Goal: Task Accomplishment & Management: Complete application form

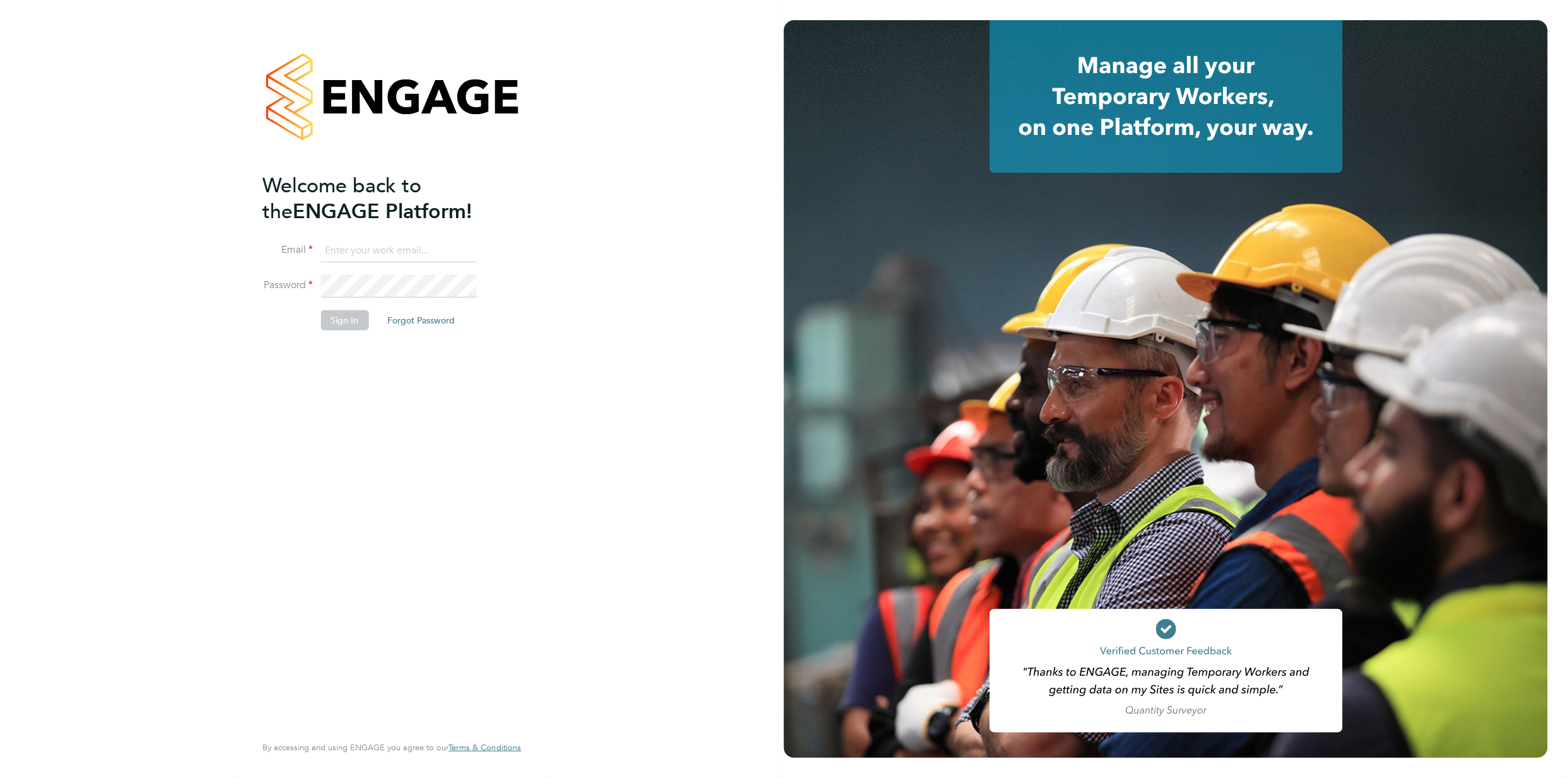
click at [367, 258] on input at bounding box center [398, 251] width 156 height 23
type input "joseph.duddy@vistry.co.uk"
click at [351, 318] on button "Sign In" at bounding box center [344, 320] width 48 height 20
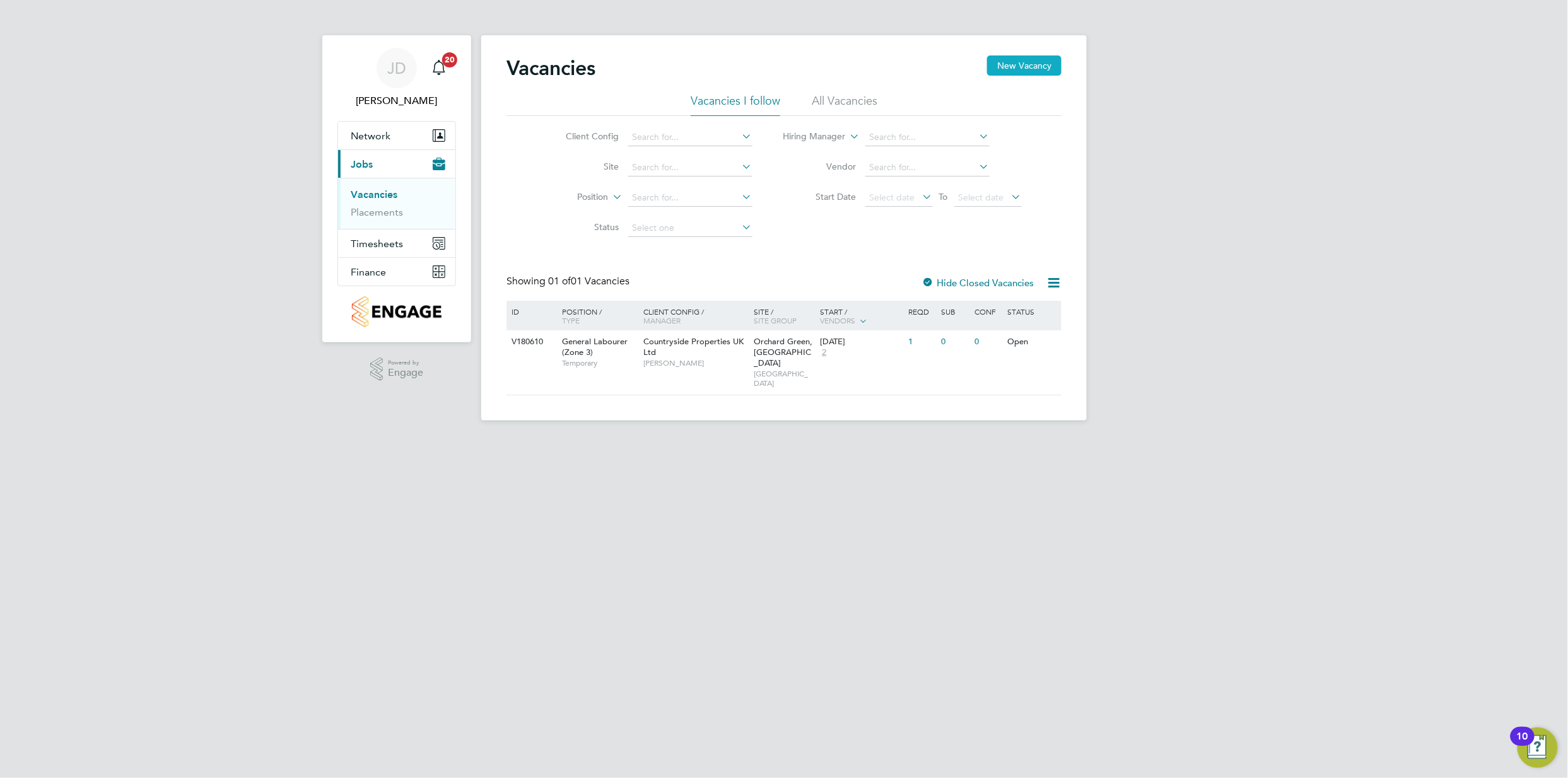
click at [1027, 69] on button "New Vacancy" at bounding box center [1024, 66] width 74 height 20
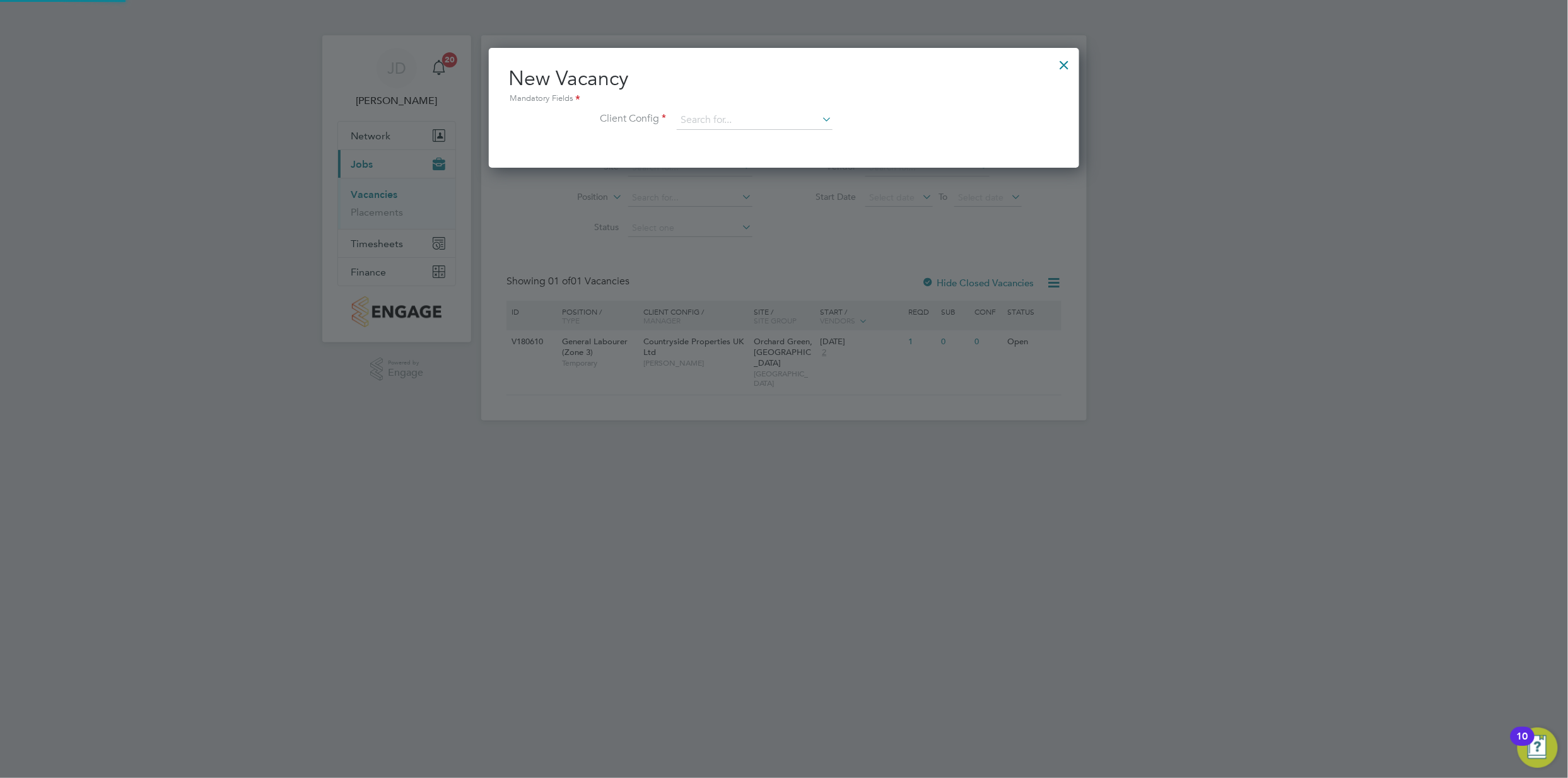
scroll to position [120, 591]
click at [1060, 60] on div at bounding box center [1064, 62] width 23 height 23
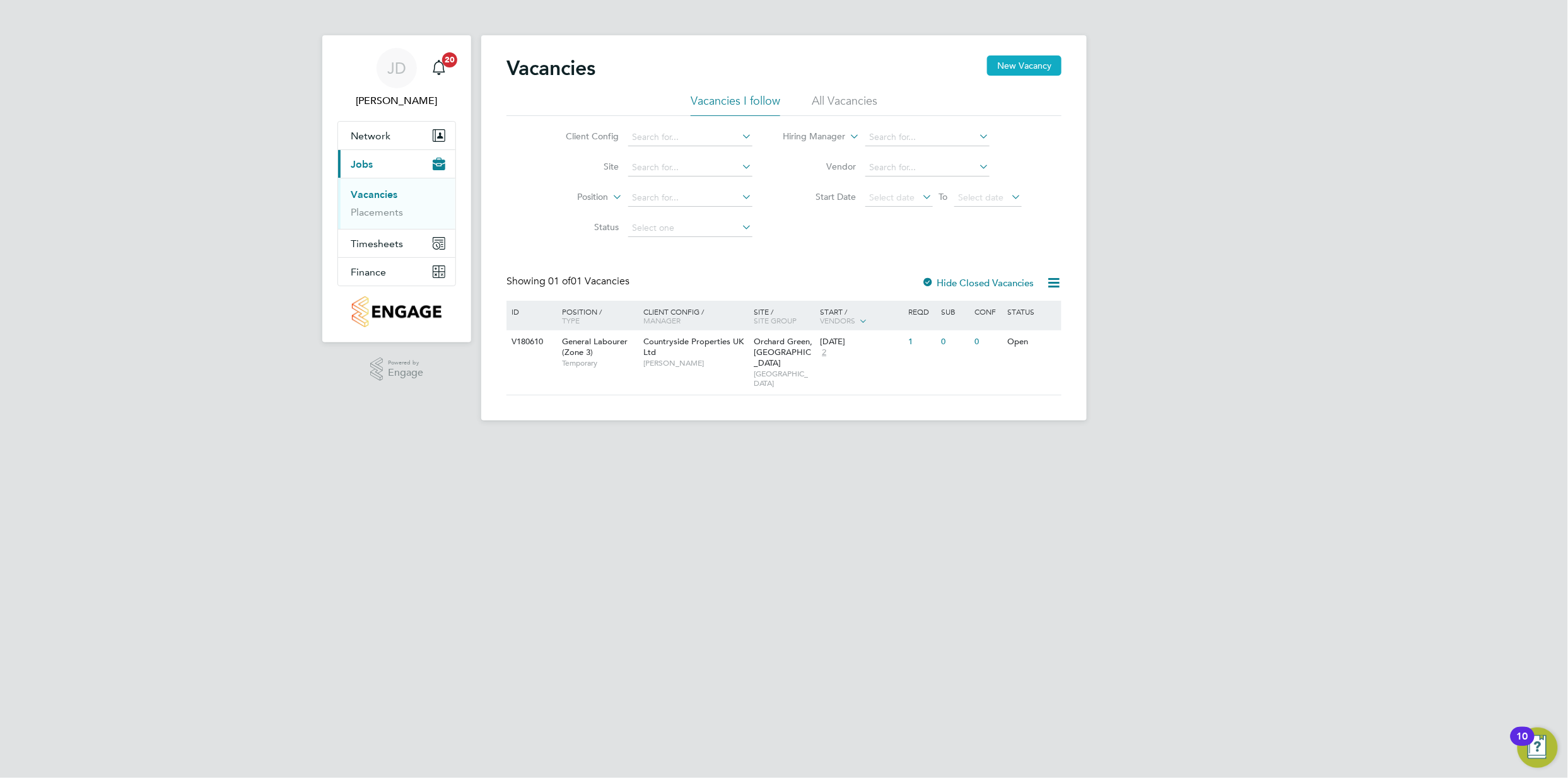
click at [1027, 70] on button "New Vacancy" at bounding box center [1024, 66] width 74 height 20
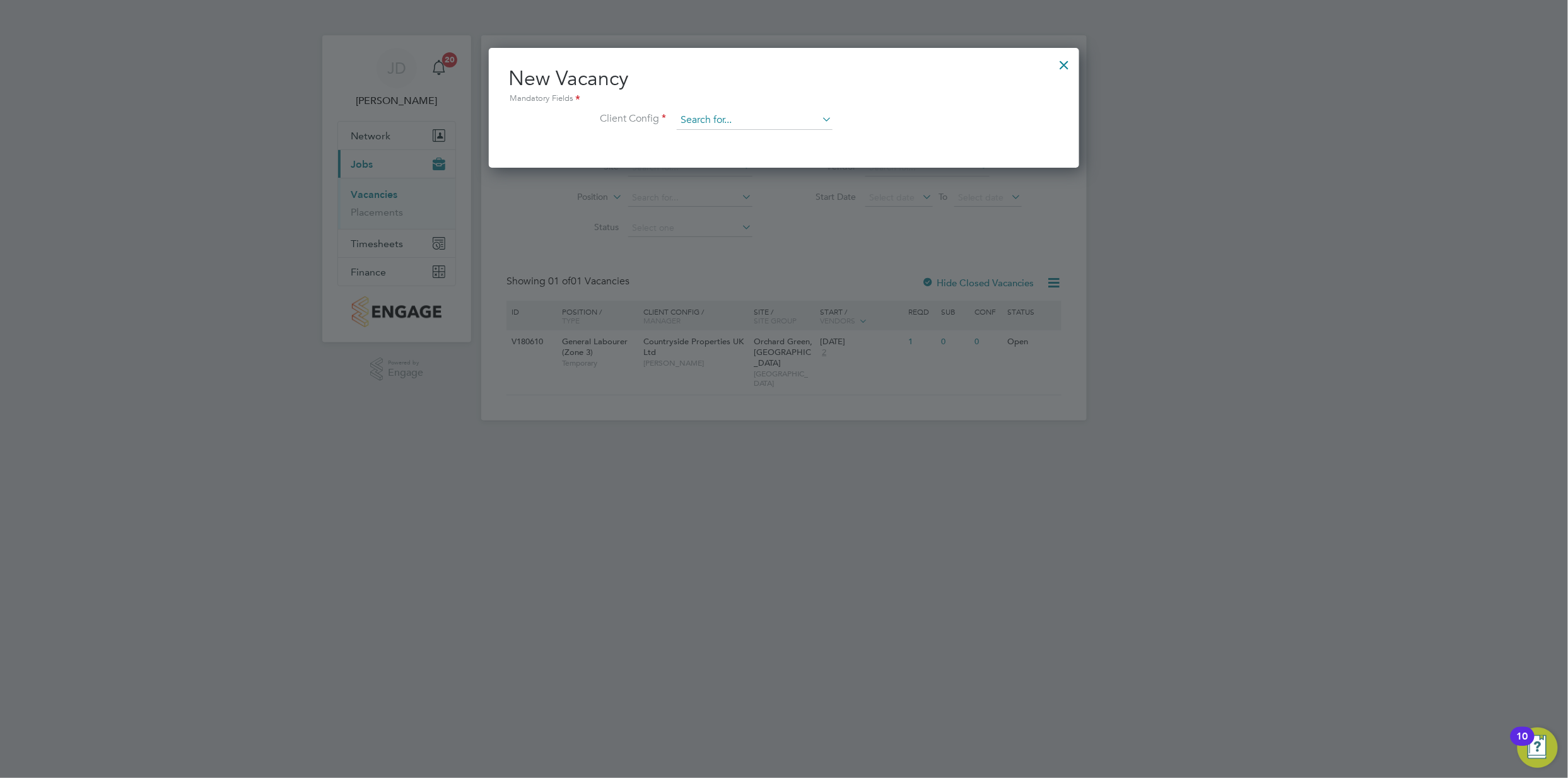
click at [791, 112] on input at bounding box center [755, 120] width 156 height 19
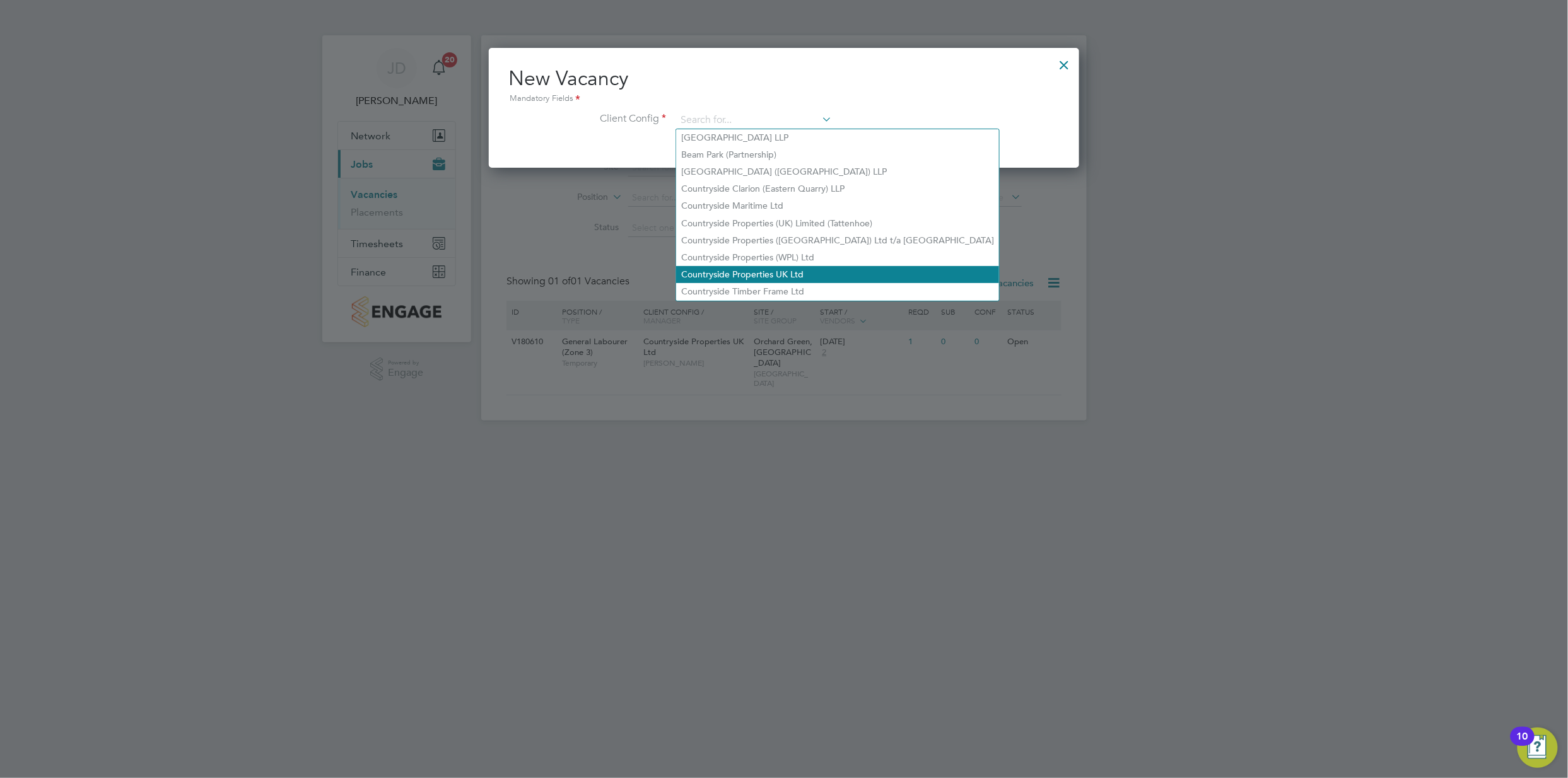
click at [814, 271] on li "Countryside Properties UK Ltd" at bounding box center [837, 274] width 323 height 17
type input "Countryside Properties UK Ltd"
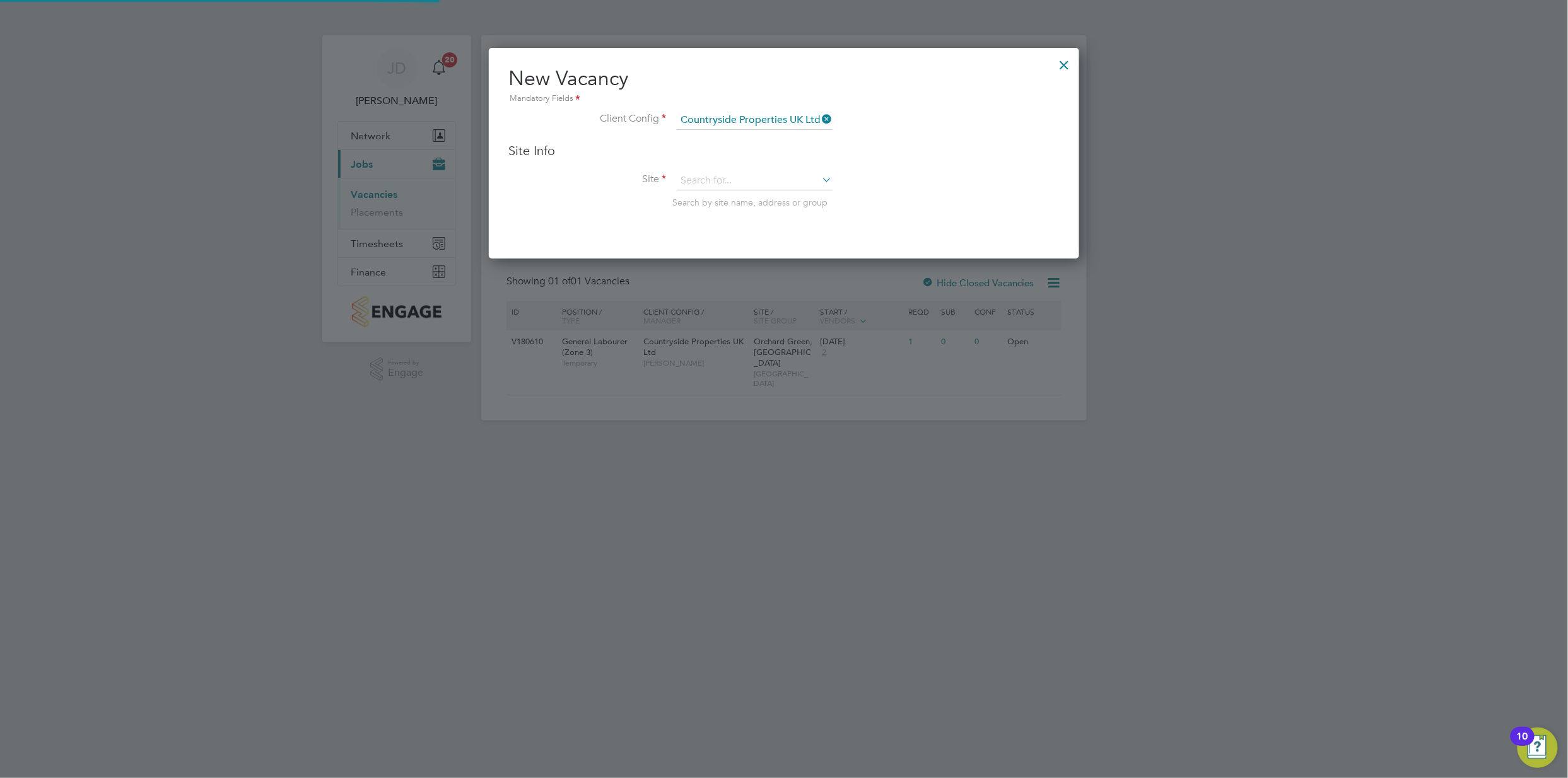
scroll to position [209, 591]
click at [1063, 63] on div at bounding box center [1064, 62] width 23 height 23
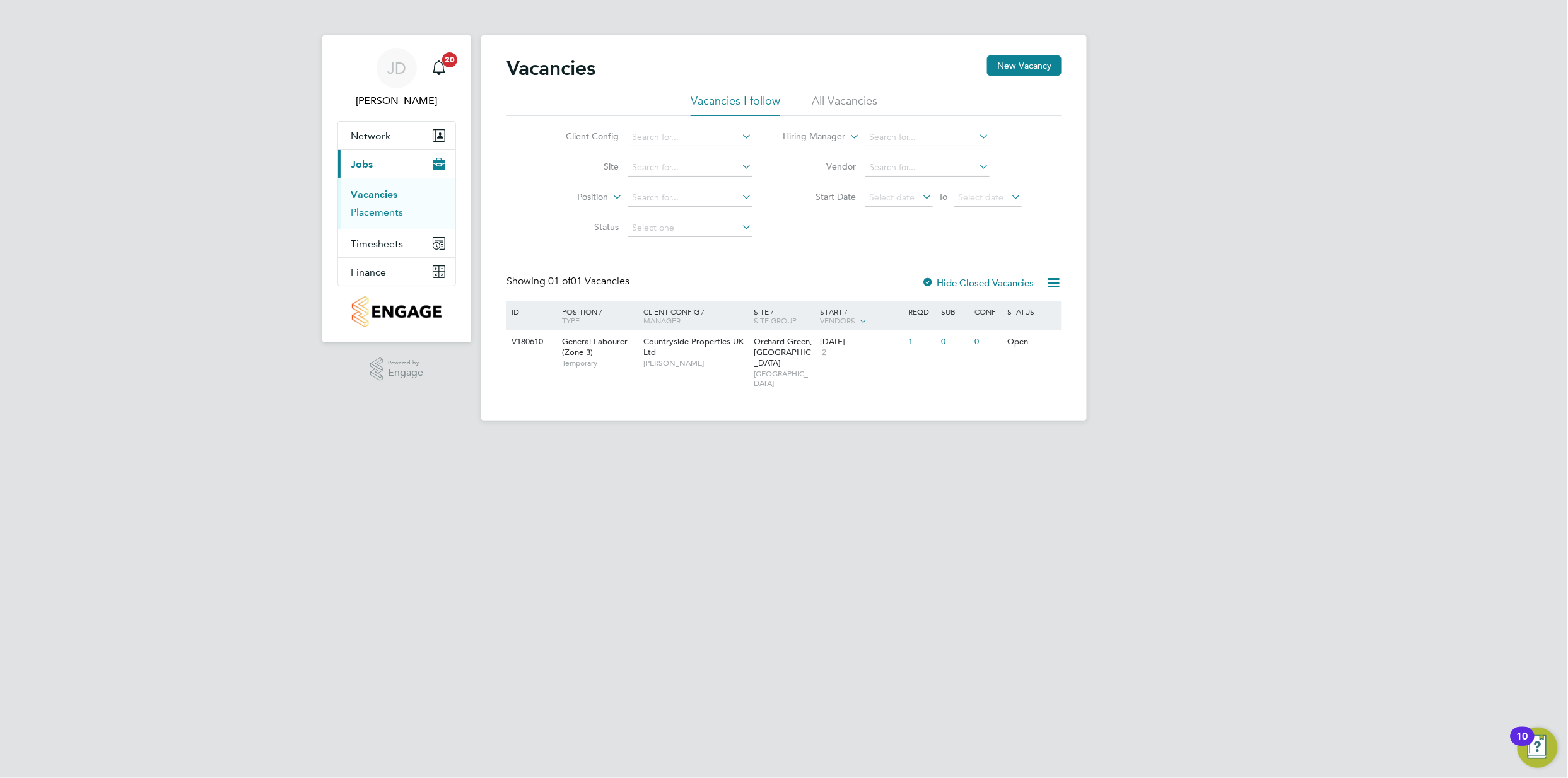
click at [379, 215] on link "Placements" at bounding box center [377, 212] width 53 height 12
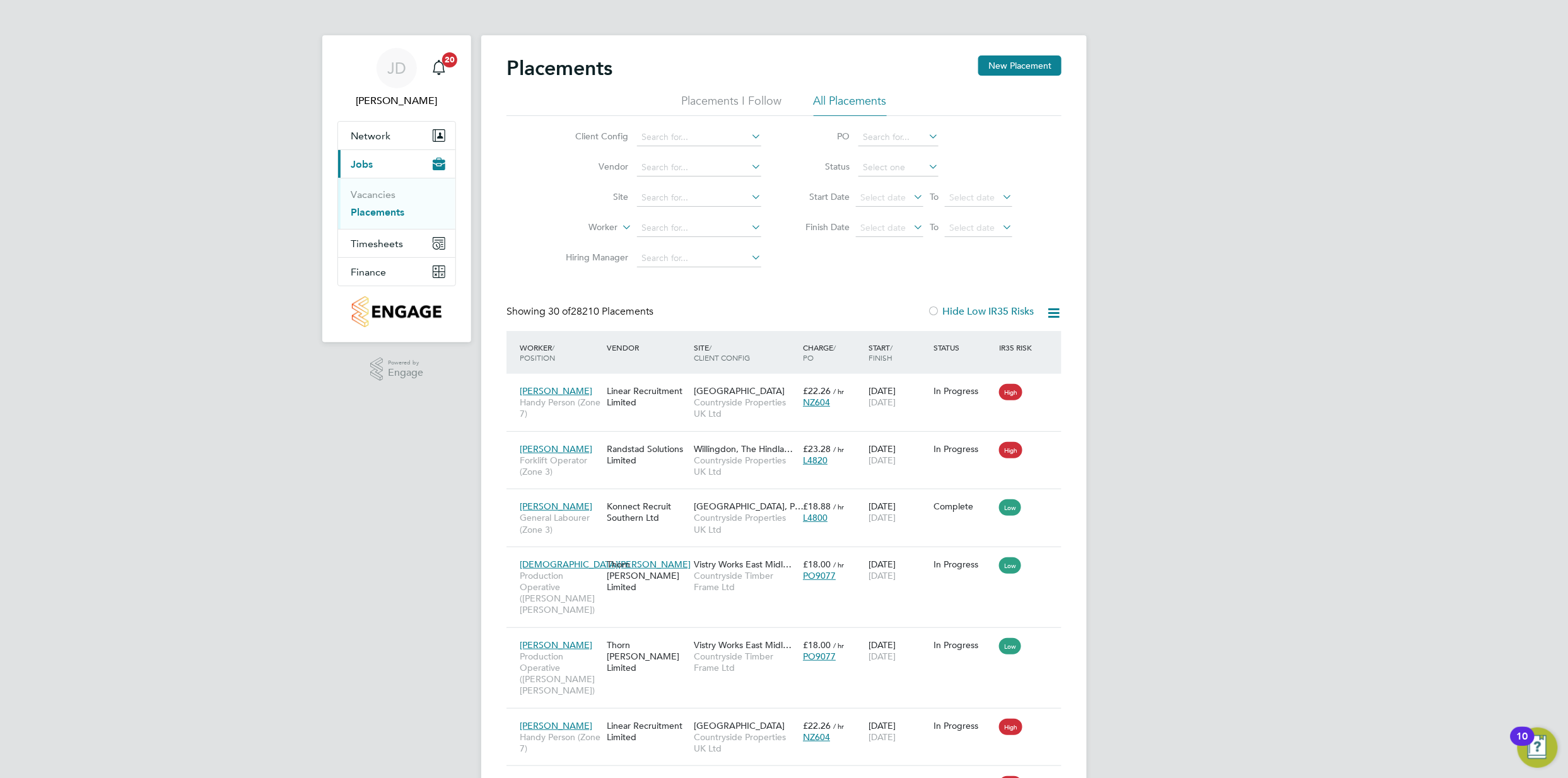
click at [676, 186] on li "Site" at bounding box center [658, 198] width 237 height 31
click at [674, 190] on input at bounding box center [699, 198] width 125 height 18
click at [710, 210] on li "[PERSON_NAME] bury" at bounding box center [719, 216] width 165 height 17
type input "Aylesbury"
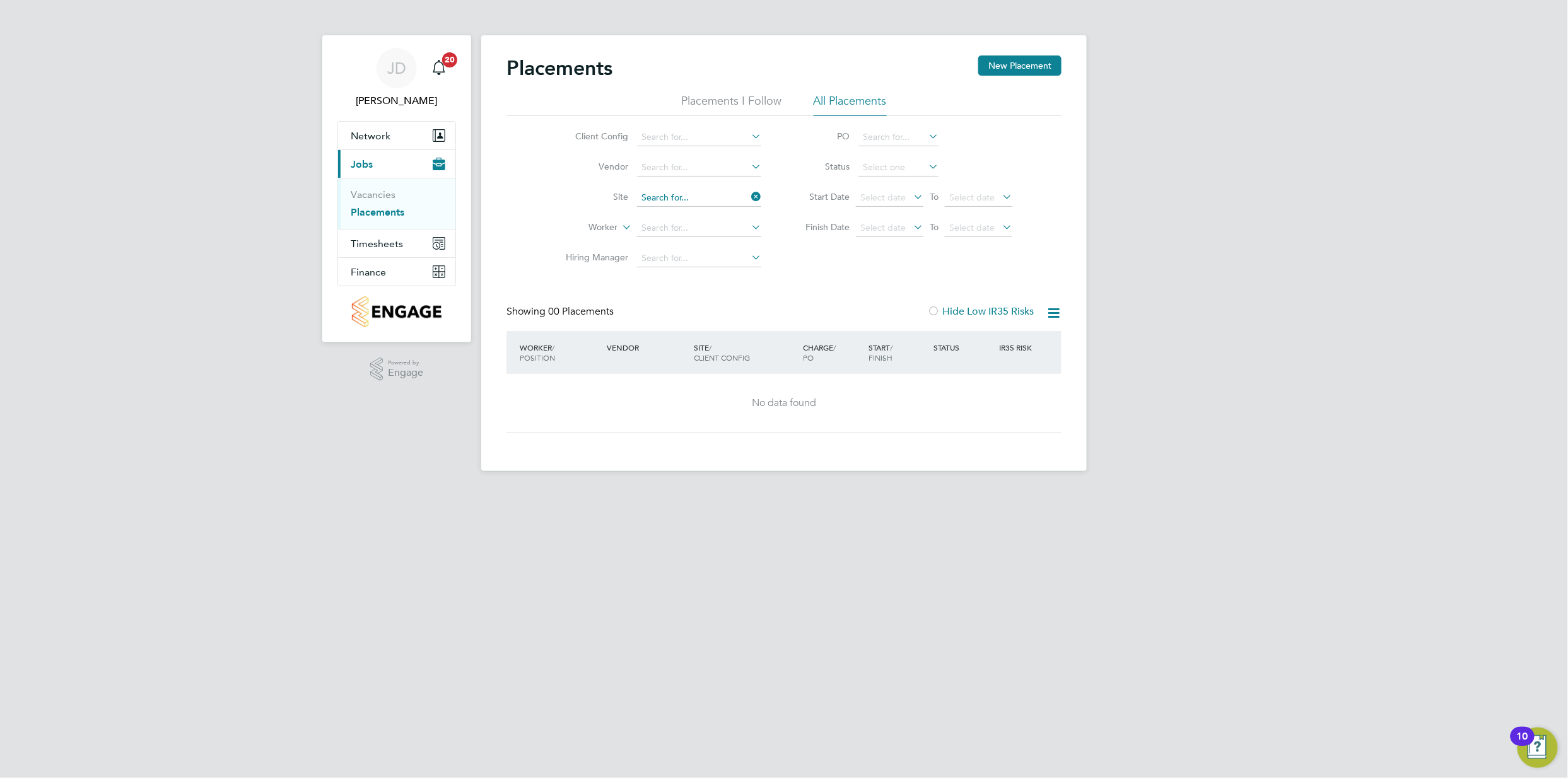
click at [696, 203] on input at bounding box center [699, 198] width 125 height 18
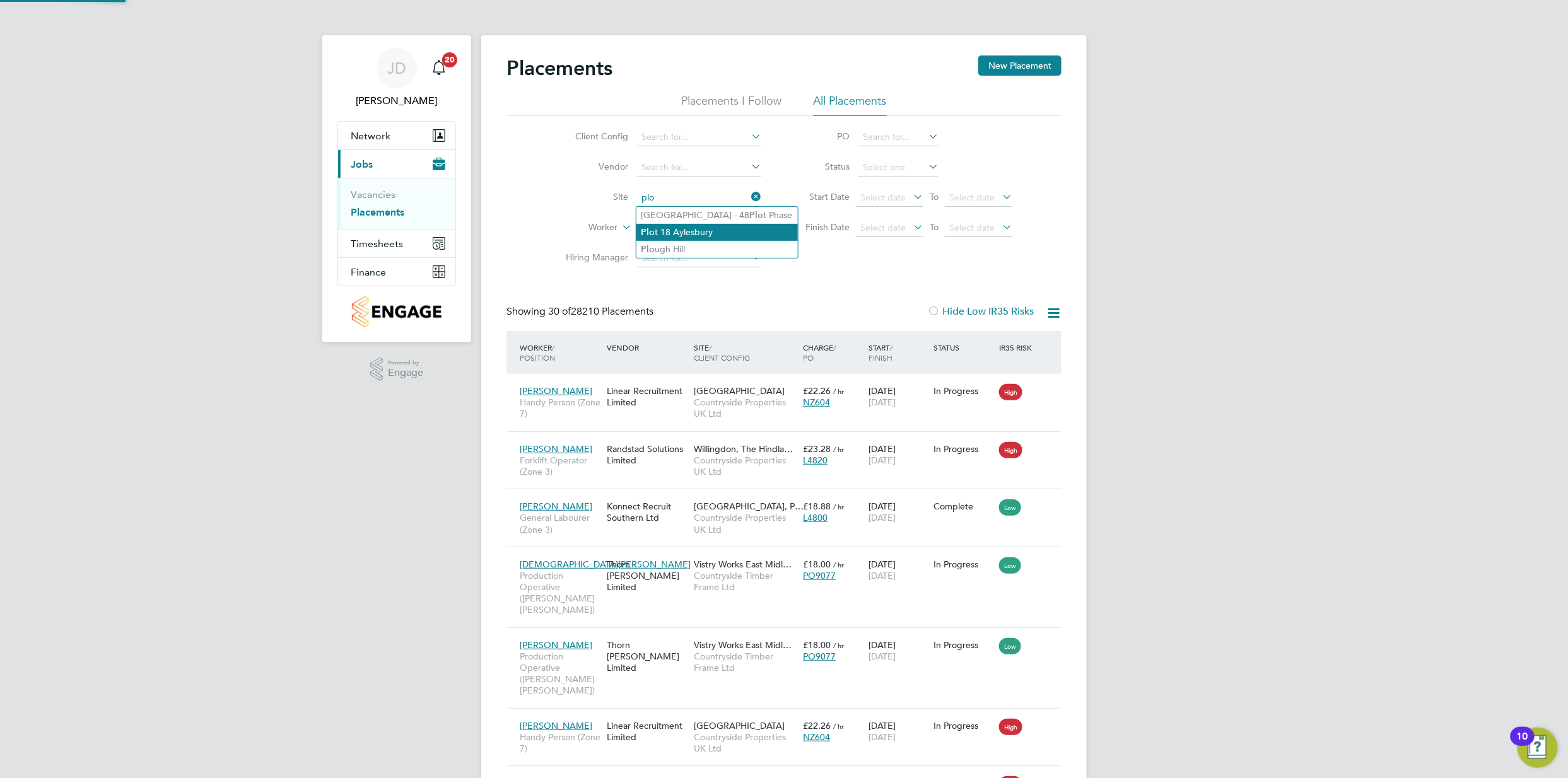
click at [727, 225] on li "Plo t 18 Aylesbury" at bounding box center [717, 232] width 161 height 17
type input "Plot 18 Aylesbury"
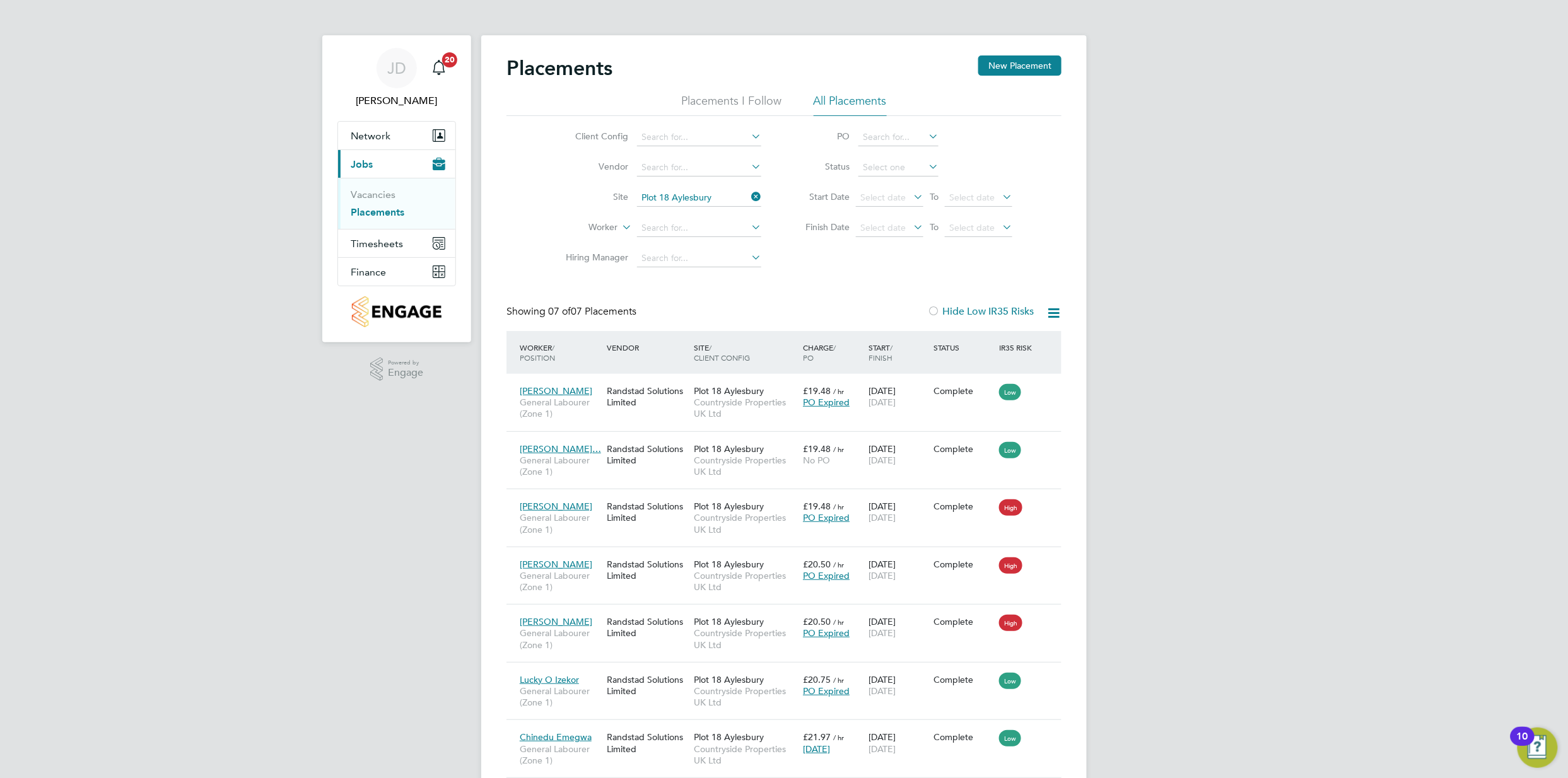
click at [722, 208] on li "Site Plot 18 Aylesbury" at bounding box center [658, 198] width 237 height 31
click at [722, 198] on input at bounding box center [699, 198] width 125 height 18
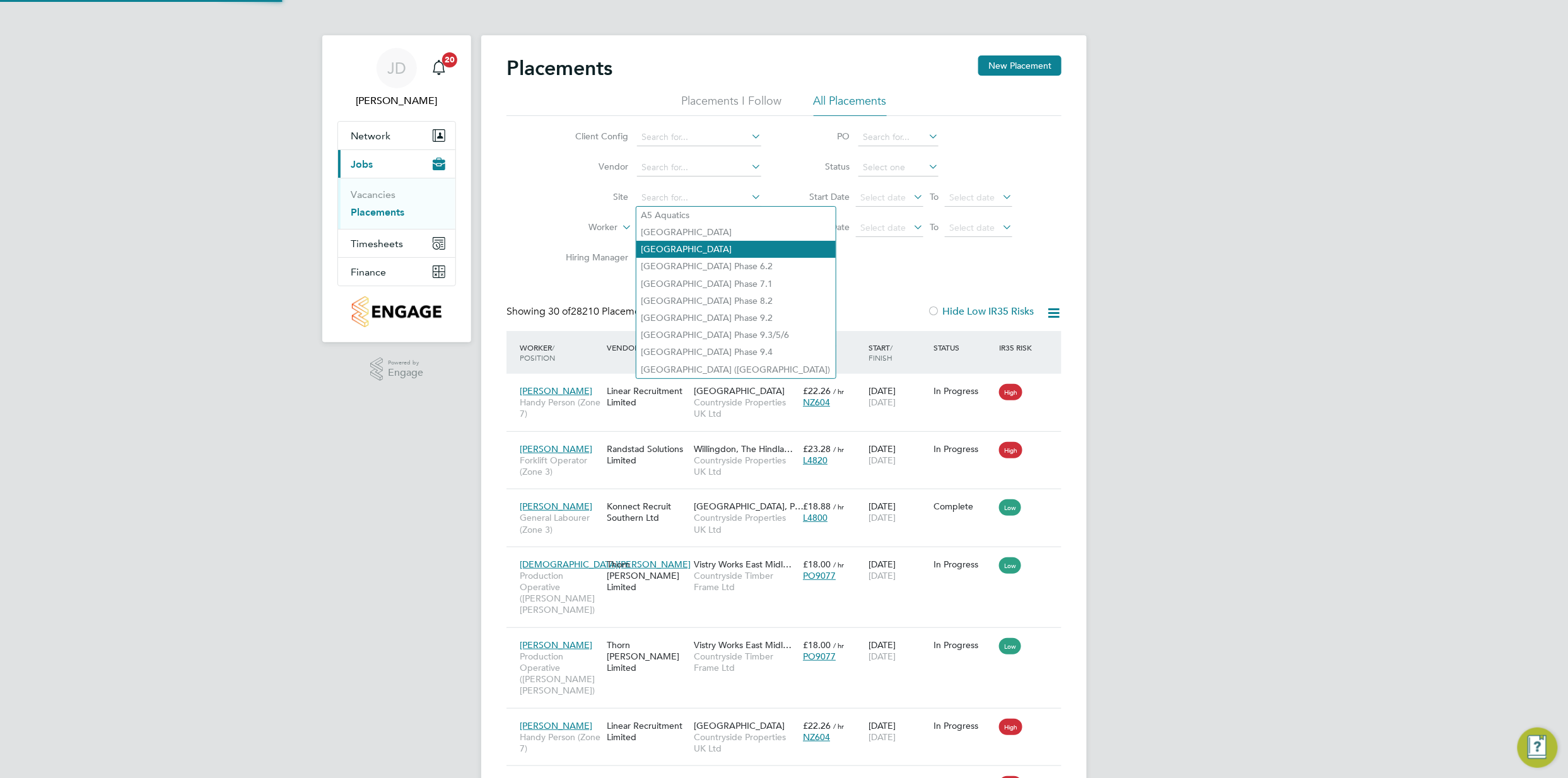
scroll to position [47, 110]
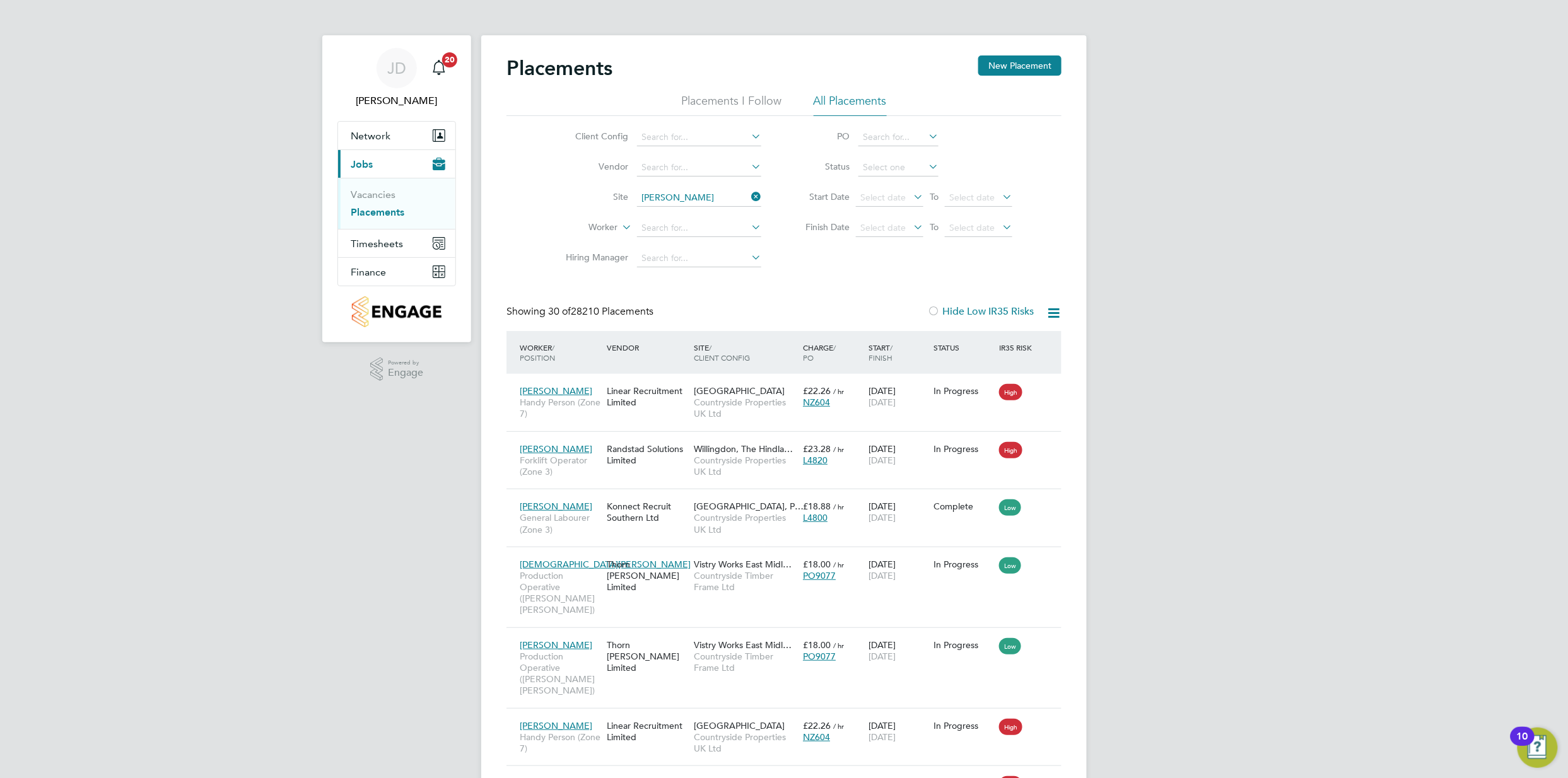
click at [708, 219] on li "[PERSON_NAME] bury" at bounding box center [719, 216] width 165 height 17
type input "Aylesbury"
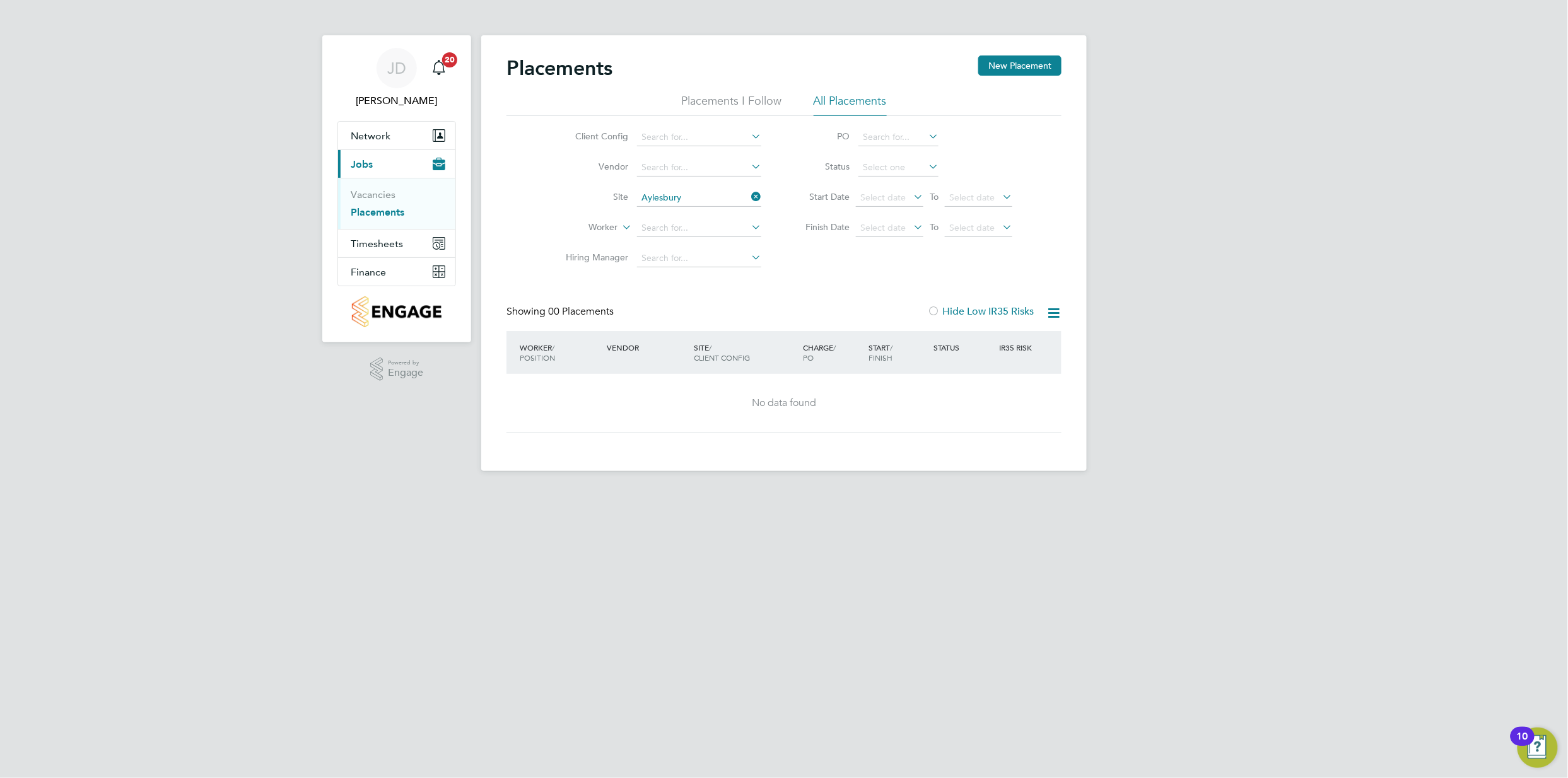
click at [1045, 308] on icon at bounding box center [1053, 313] width 16 height 16
click at [1048, 287] on div "Placements New Placement Placements I Follow All Placements Client Config Vendo…" at bounding box center [784, 245] width 555 height 378
click at [382, 248] on span "Timesheets" at bounding box center [377, 244] width 53 height 12
click at [537, 139] on div "Client Config Vendor Site Aylesbury Worker Hiring Manager PO Status Start Date …" at bounding box center [784, 195] width 555 height 157
click at [371, 193] on link "Vacancies" at bounding box center [373, 195] width 45 height 12
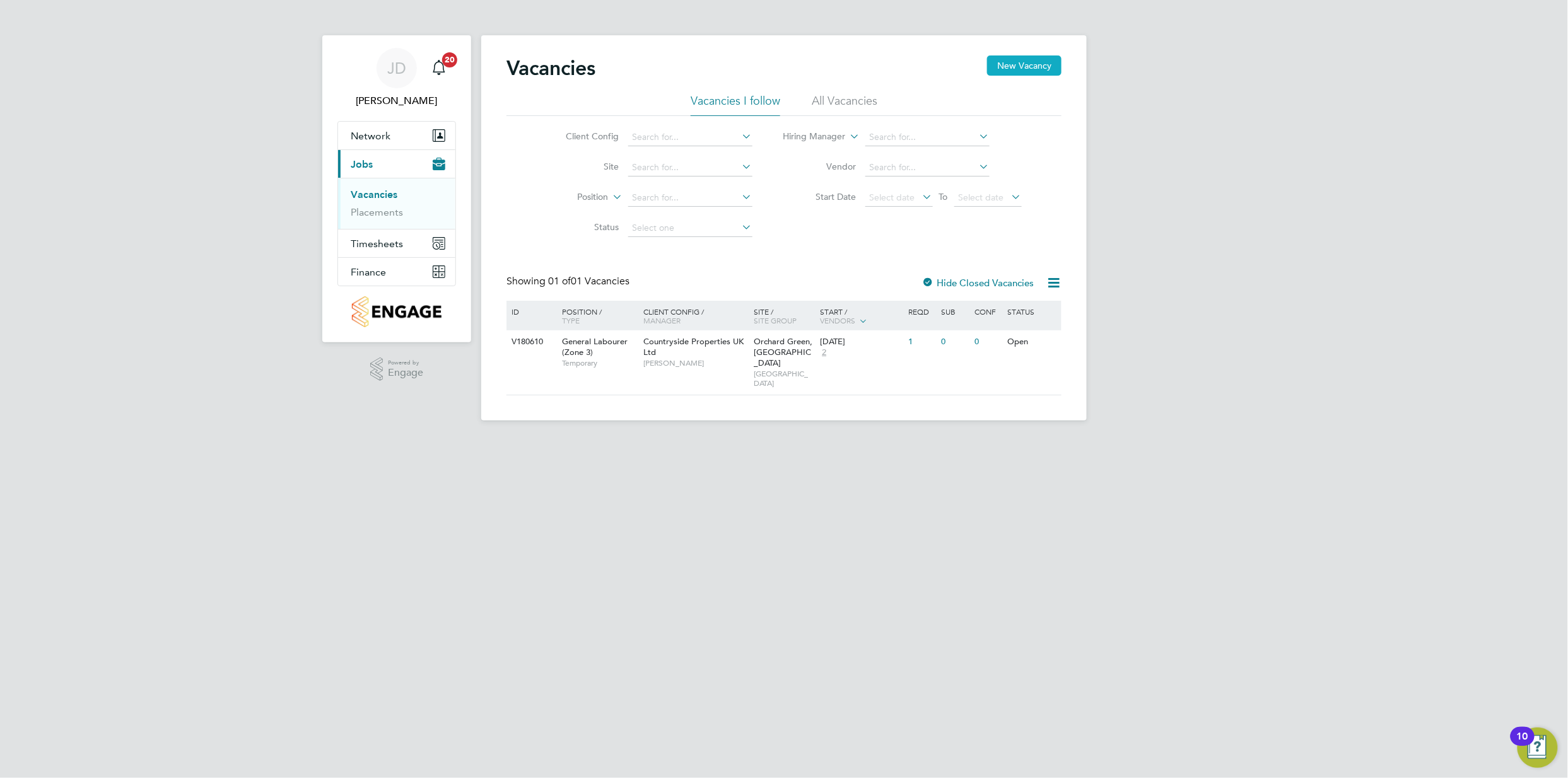
click at [998, 66] on button "New Vacancy" at bounding box center [1024, 66] width 74 height 20
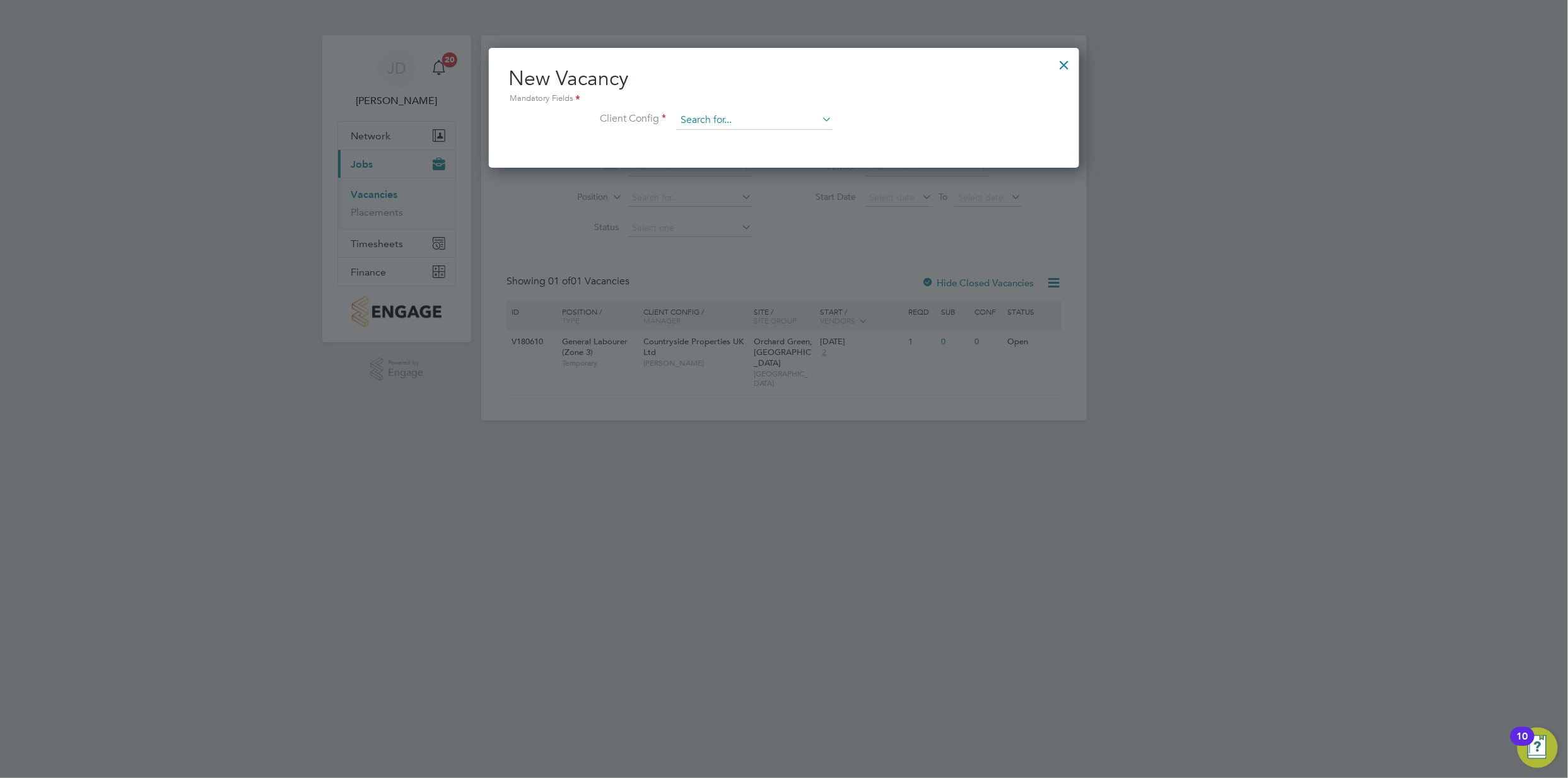
click at [697, 117] on input at bounding box center [755, 120] width 156 height 19
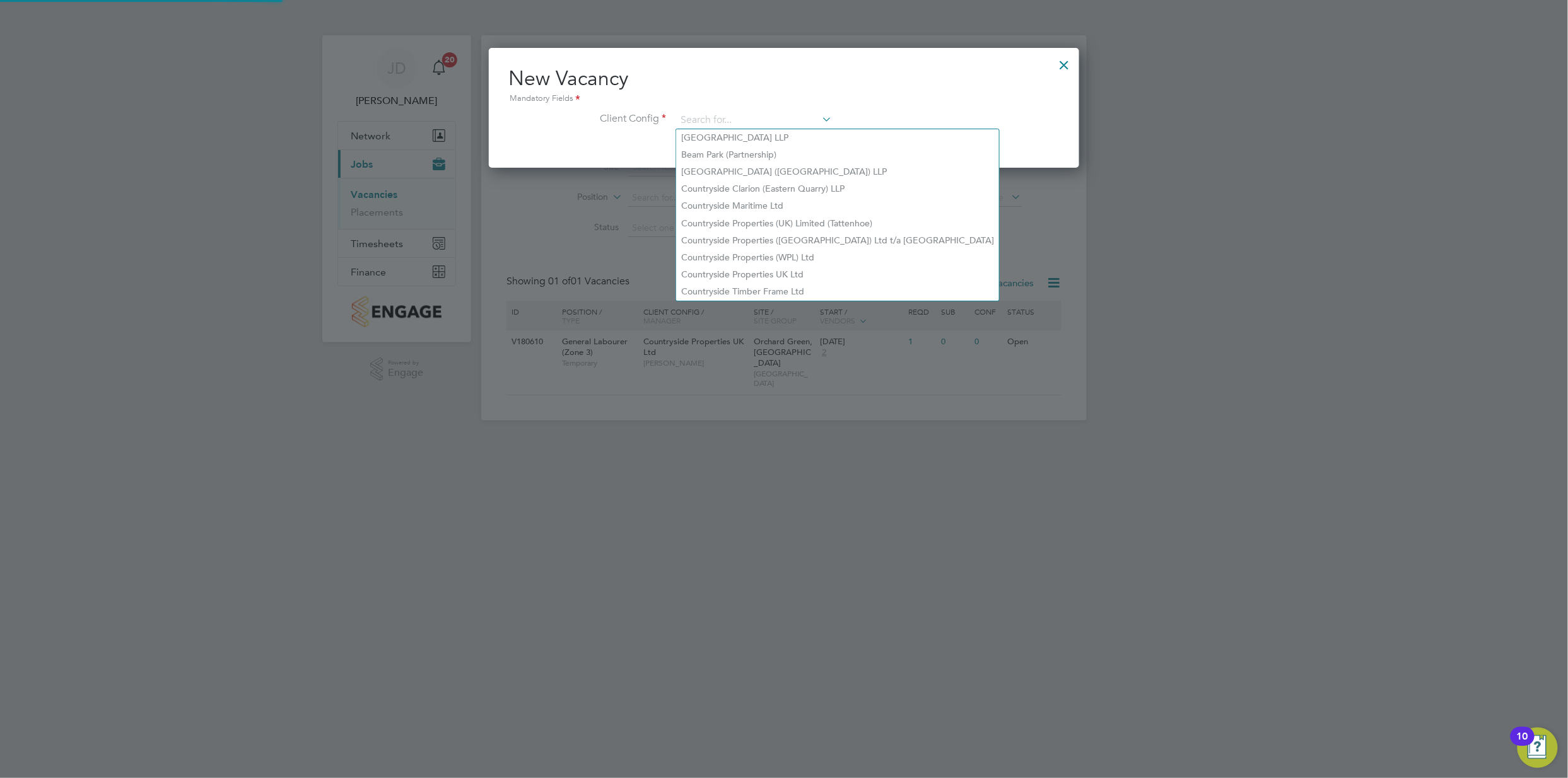
type input "o"
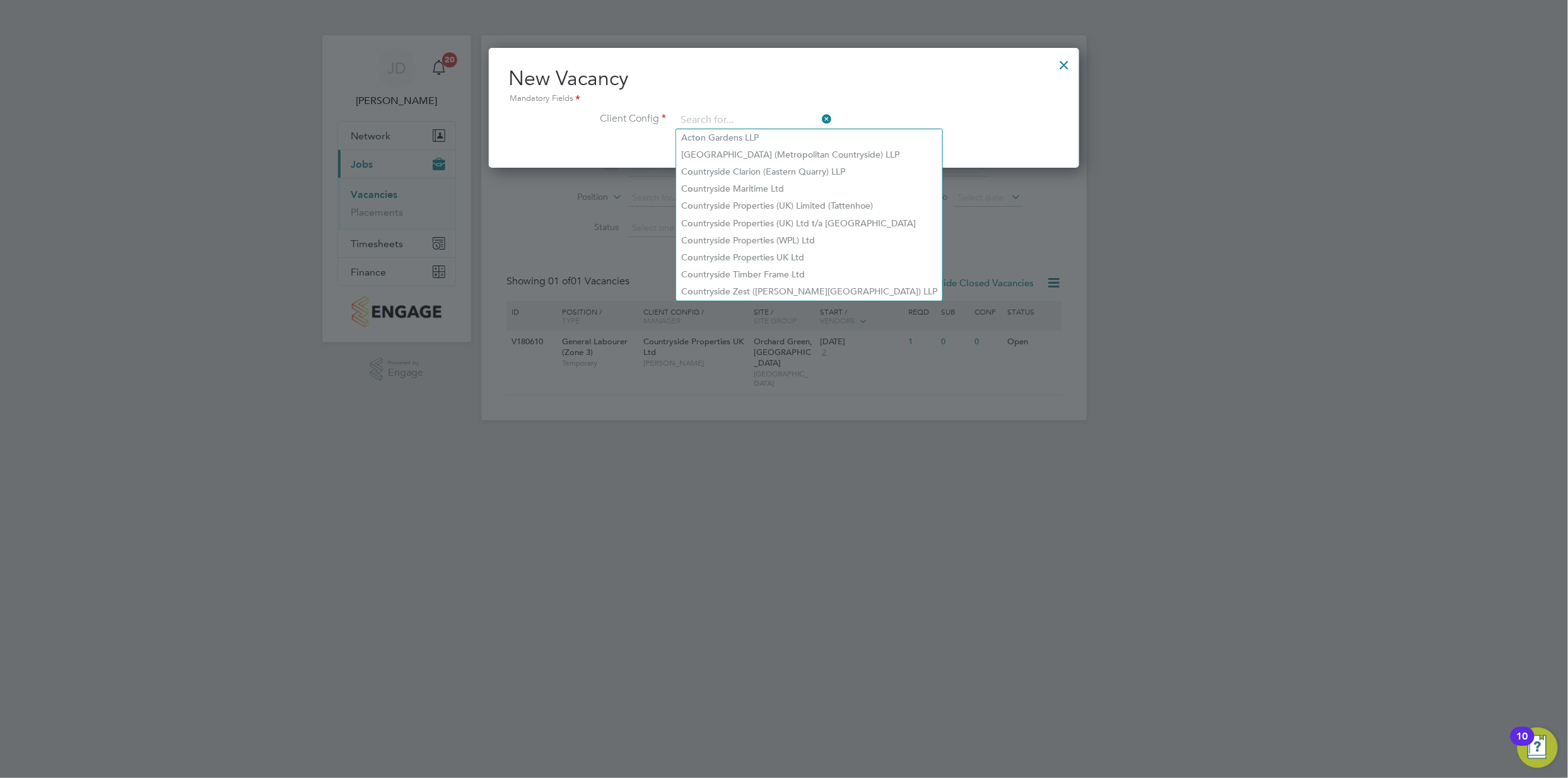
type input "[GEOGRAPHIC_DATA] LLP"
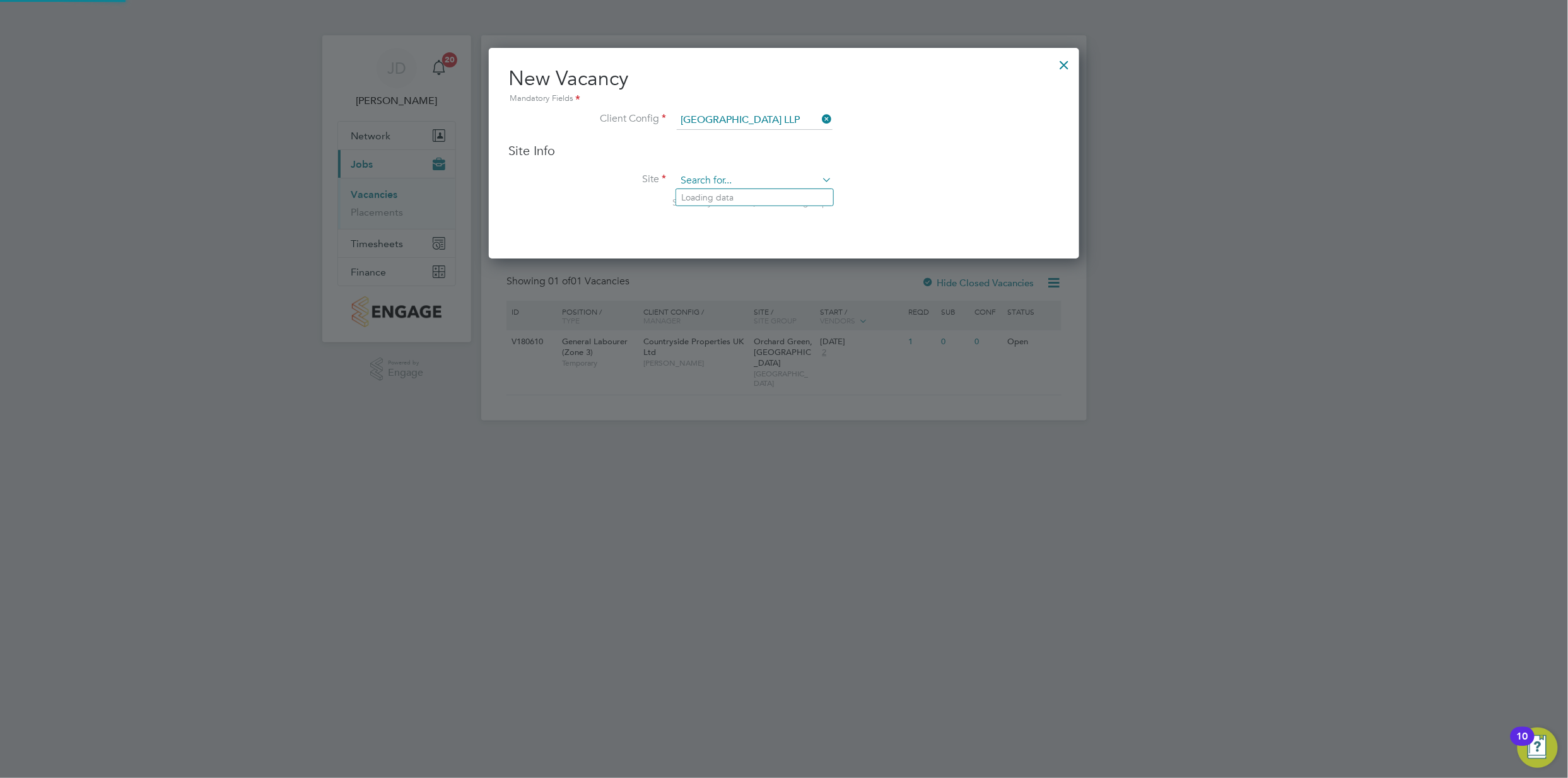
click at [706, 171] on input at bounding box center [755, 180] width 156 height 19
type input "c"
type input "o"
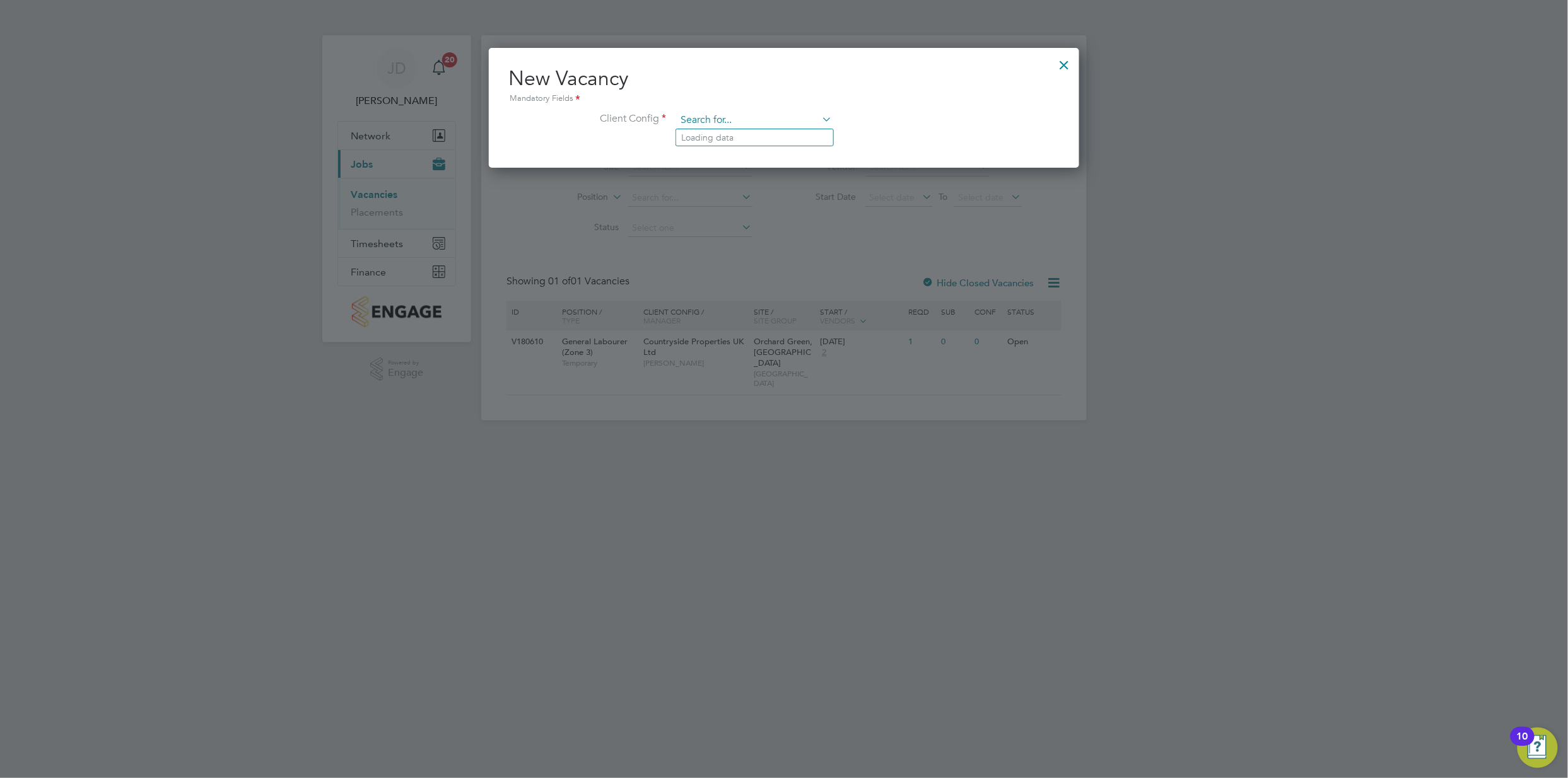
click at [754, 114] on input at bounding box center [755, 120] width 156 height 19
click at [746, 270] on li "Countryside Properties UK Ltd" at bounding box center [837, 274] width 323 height 17
type input "Countryside Properties UK Ltd"
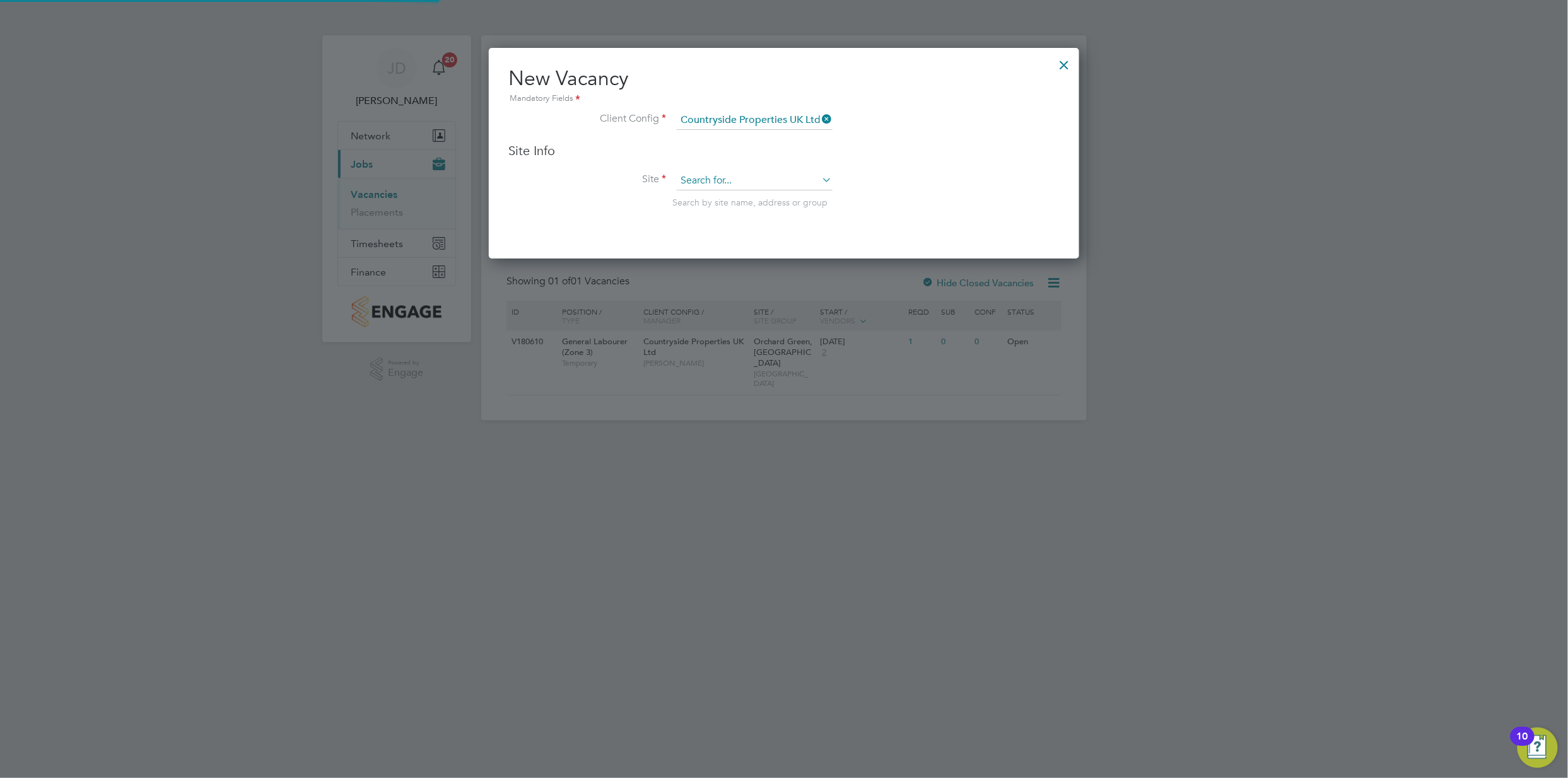
click at [737, 174] on input at bounding box center [755, 180] width 156 height 19
click at [740, 193] on li "Orchard Green, [PERSON_NAME]" at bounding box center [759, 198] width 165 height 17
type input "Orchard Green, [GEOGRAPHIC_DATA]"
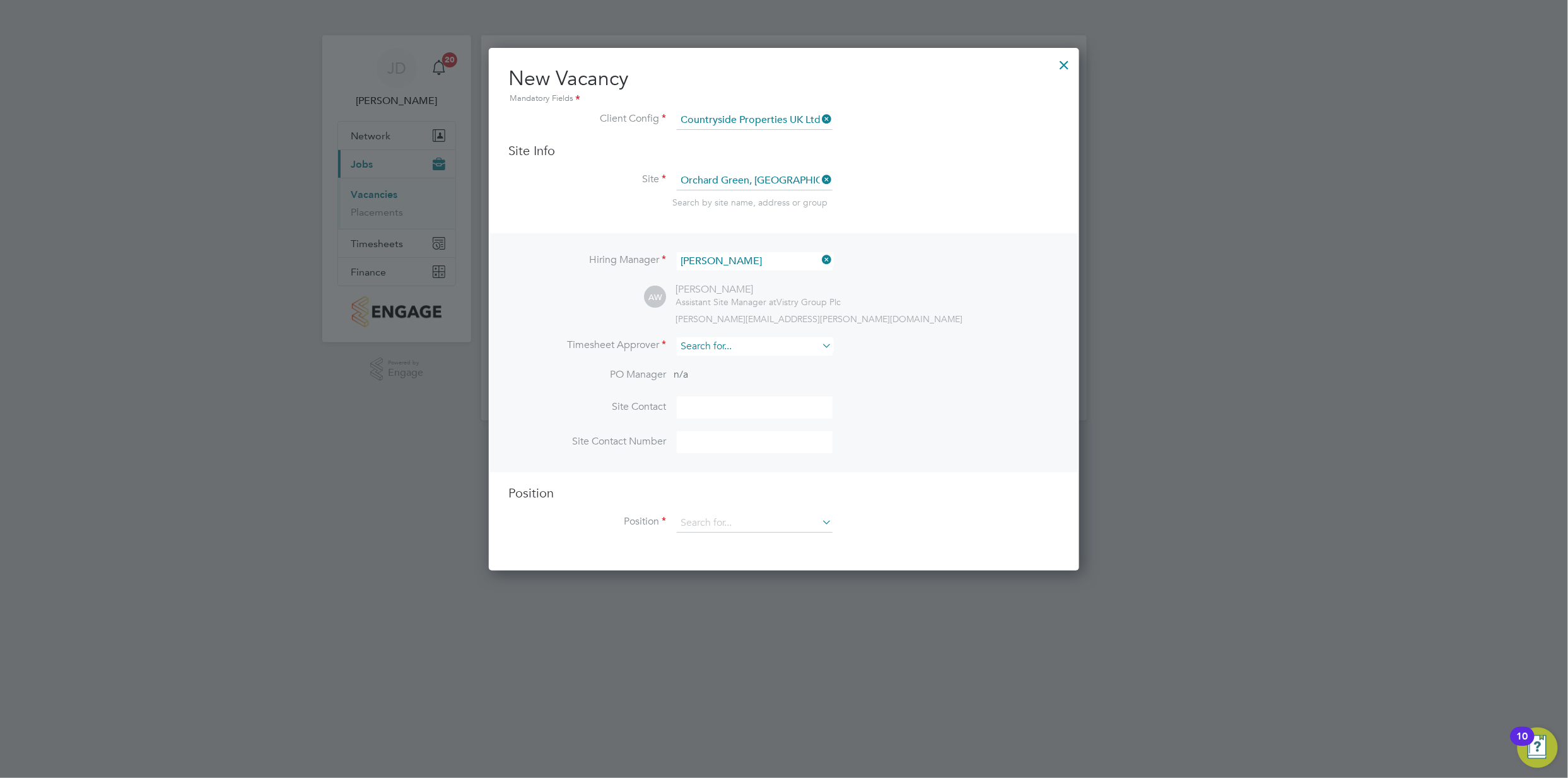
click at [782, 342] on input at bounding box center [755, 347] width 156 height 18
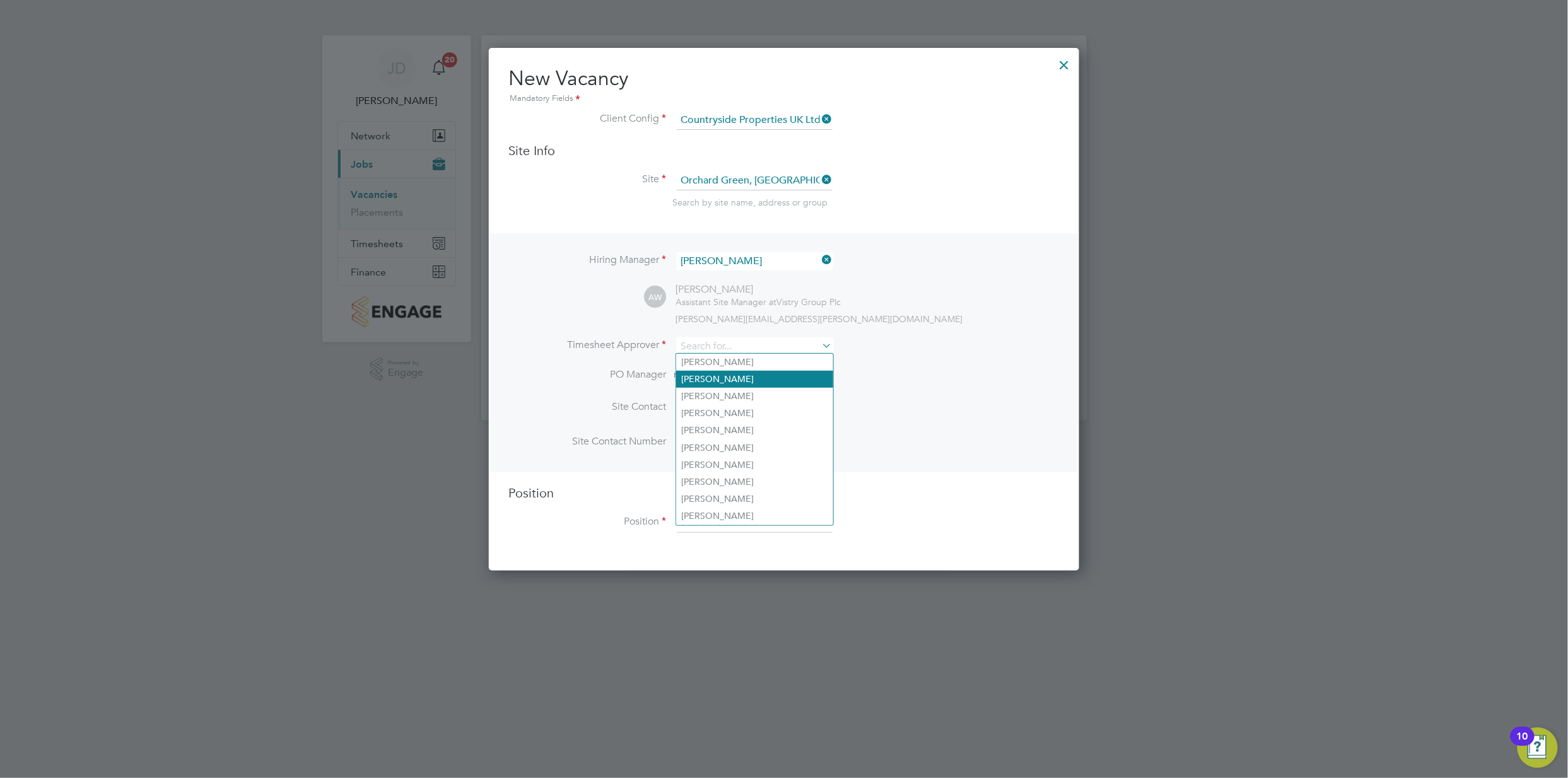
click at [773, 376] on li "[PERSON_NAME]" at bounding box center [755, 379] width 157 height 17
type input "[PERSON_NAME]"
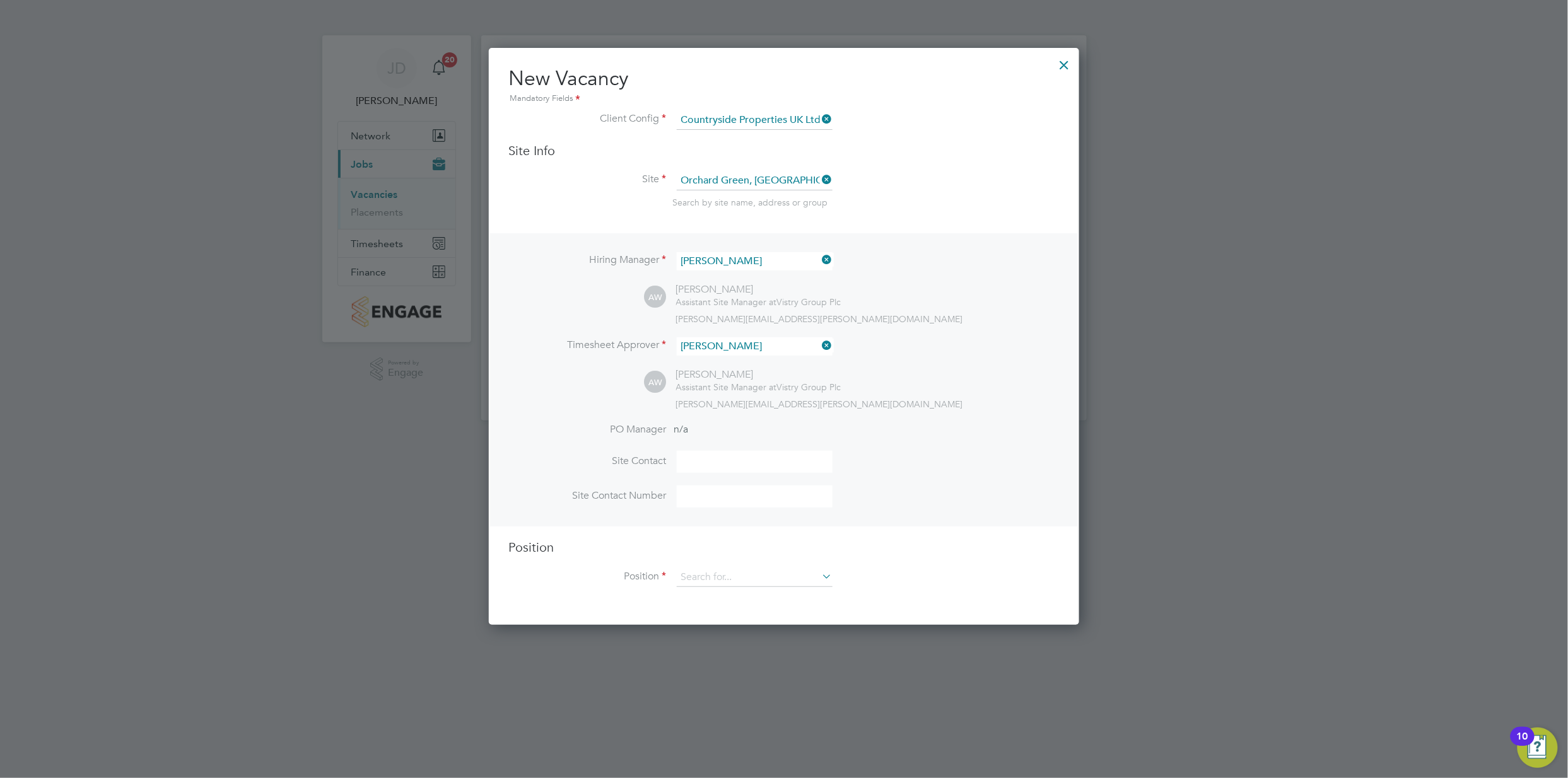
click at [789, 457] on input at bounding box center [755, 462] width 156 height 22
type input "[PERSON_NAME]"
type input "07821654854"
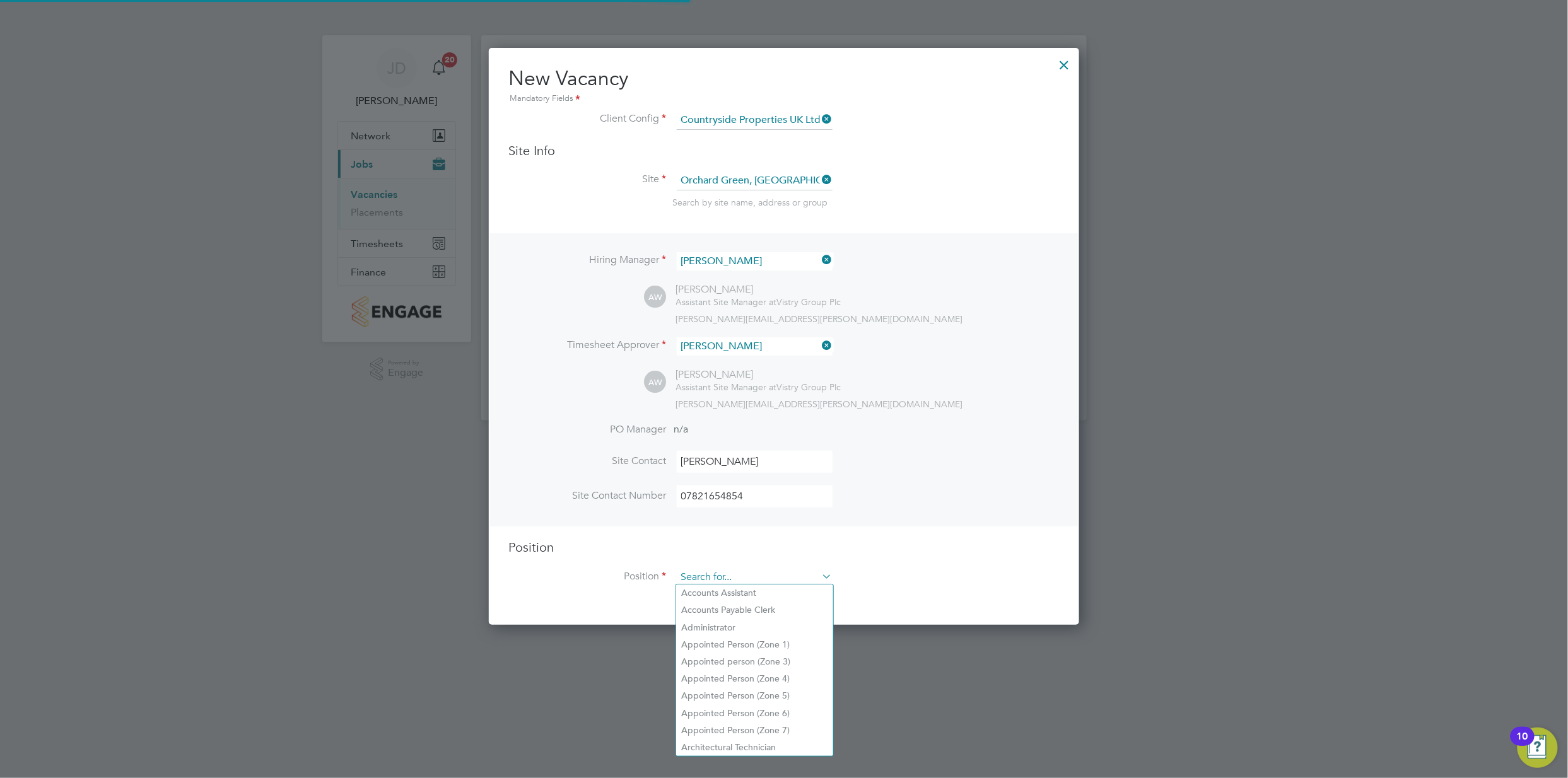
click at [773, 571] on input at bounding box center [755, 578] width 156 height 19
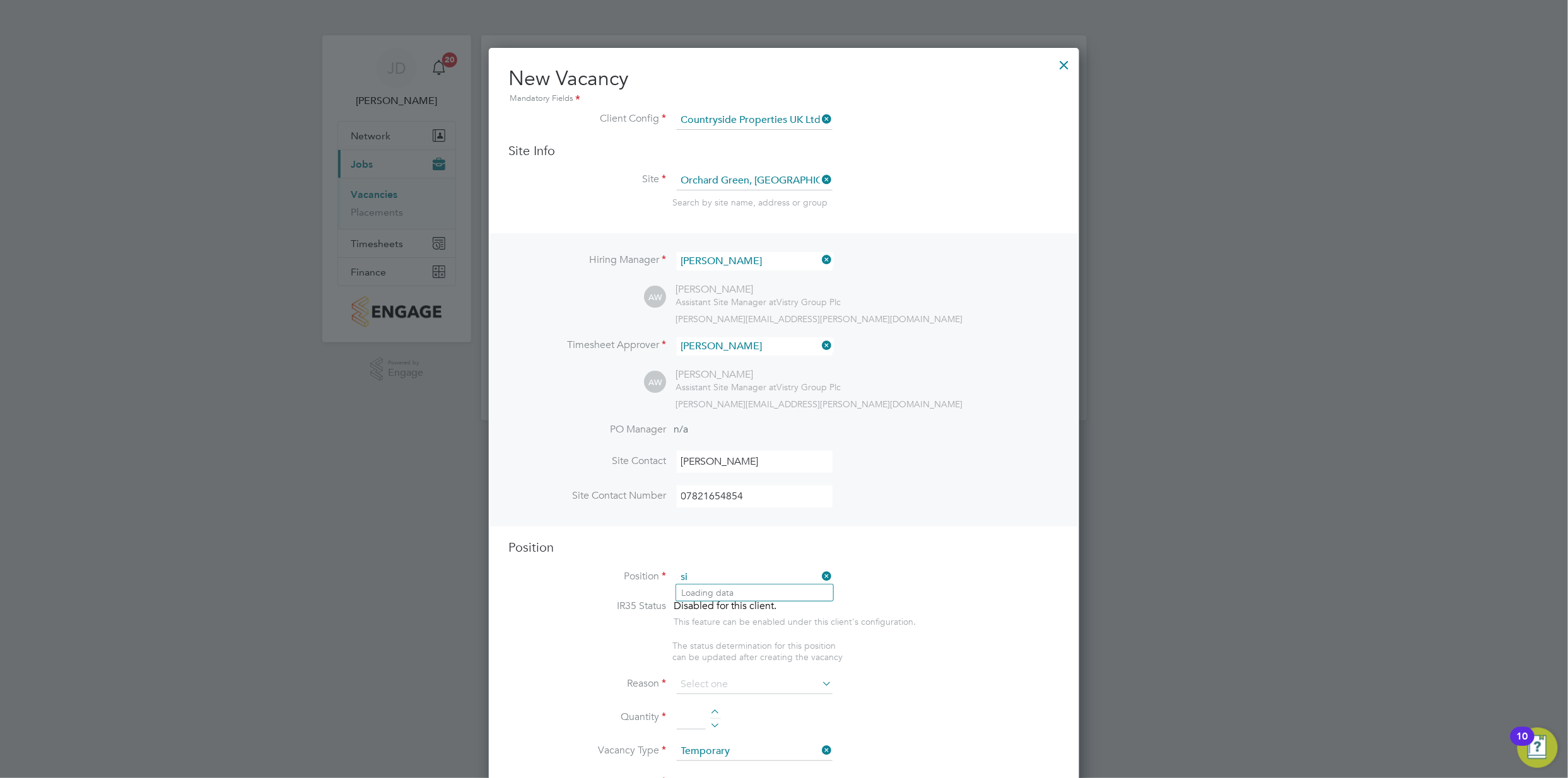
type input "s"
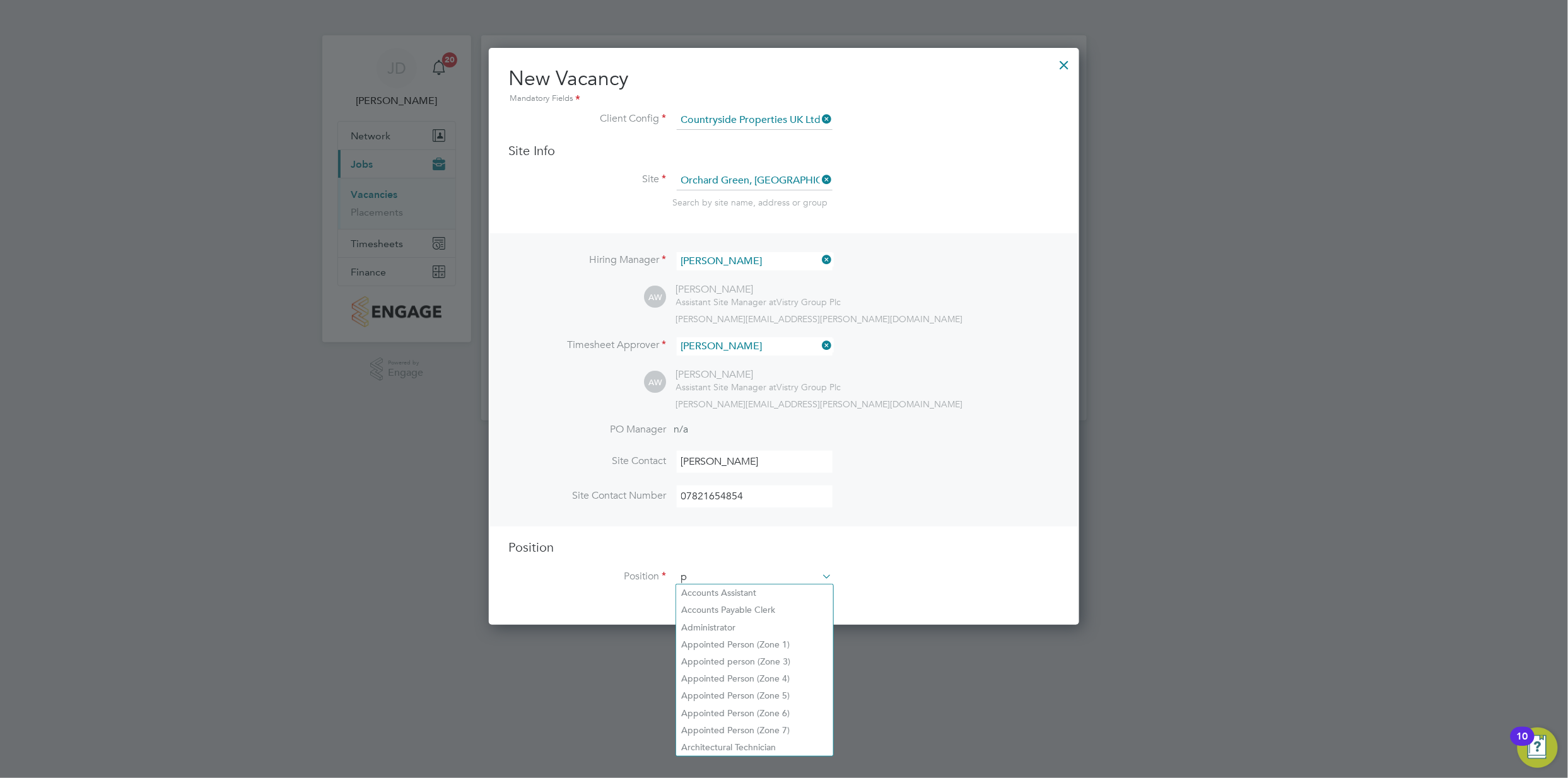
scroll to position [1810, 591]
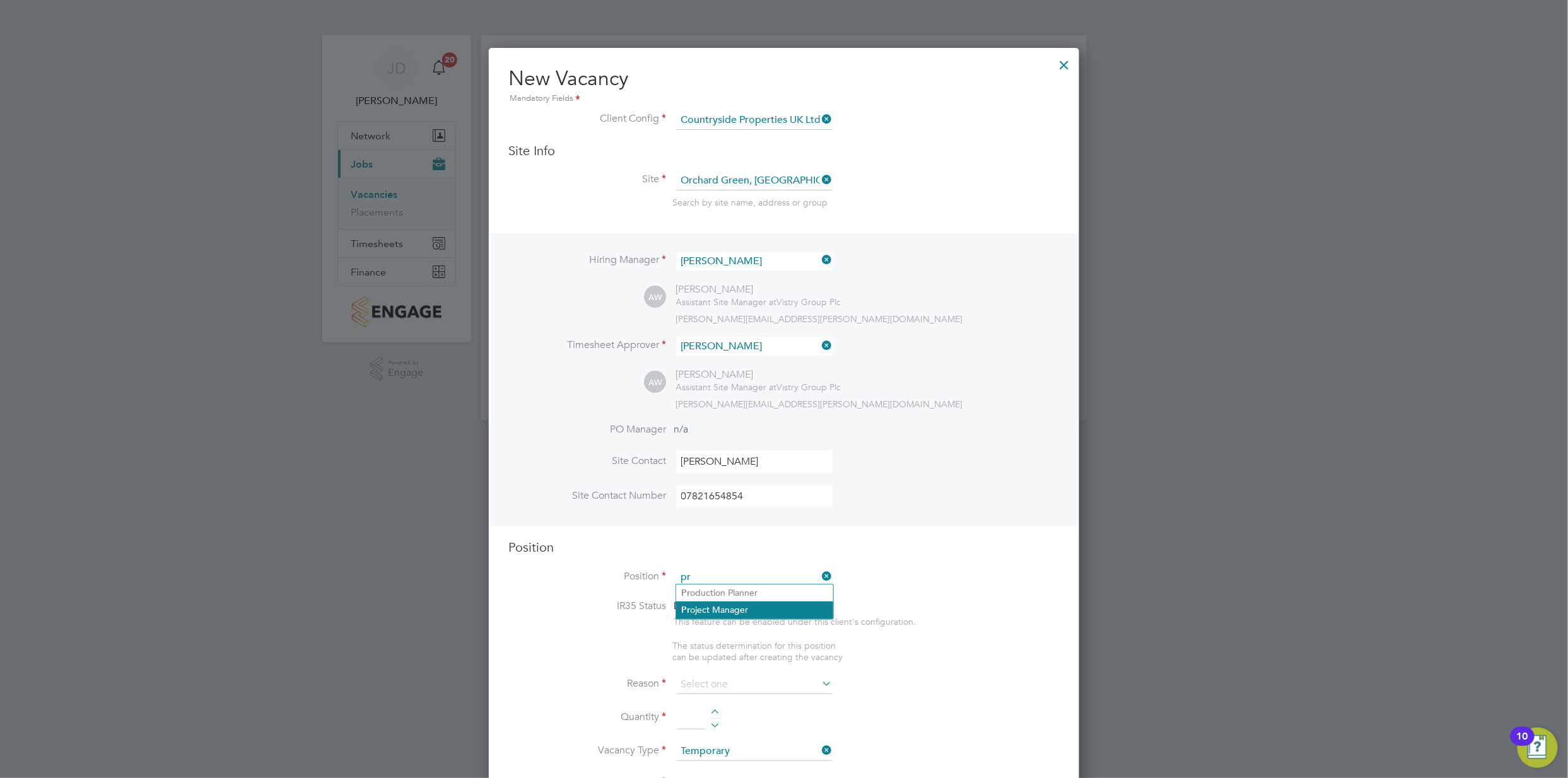
click at [742, 606] on li "Pr oject Manager" at bounding box center [755, 610] width 157 height 17
type input "Project Manager"
type textarea "• Lo ipsu, dolorsit ame consectetu adipisc elits, doeiusmod t incid utlab et do…"
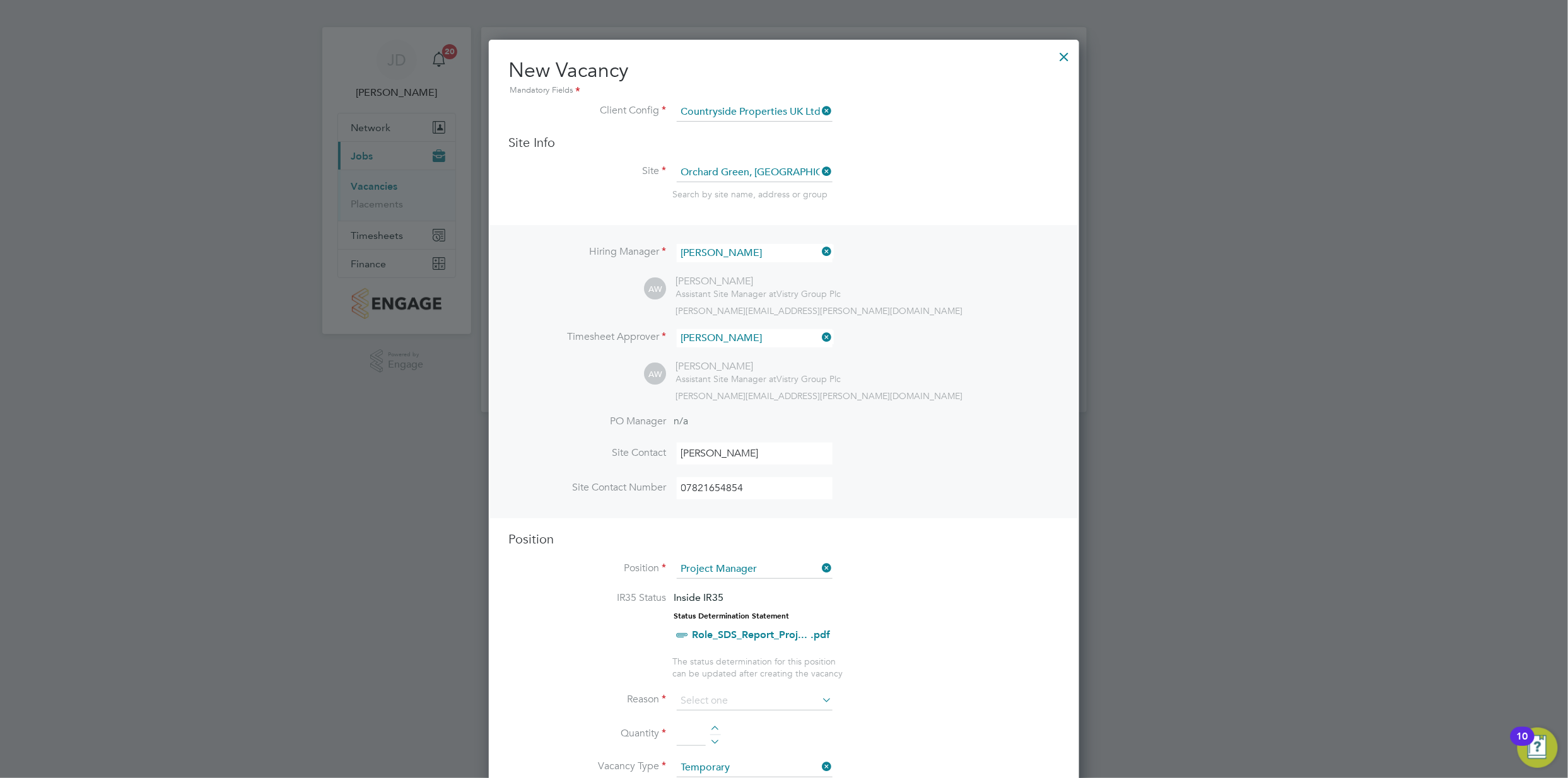
scroll to position [0, 0]
